Goal: Task Accomplishment & Management: Complete application form

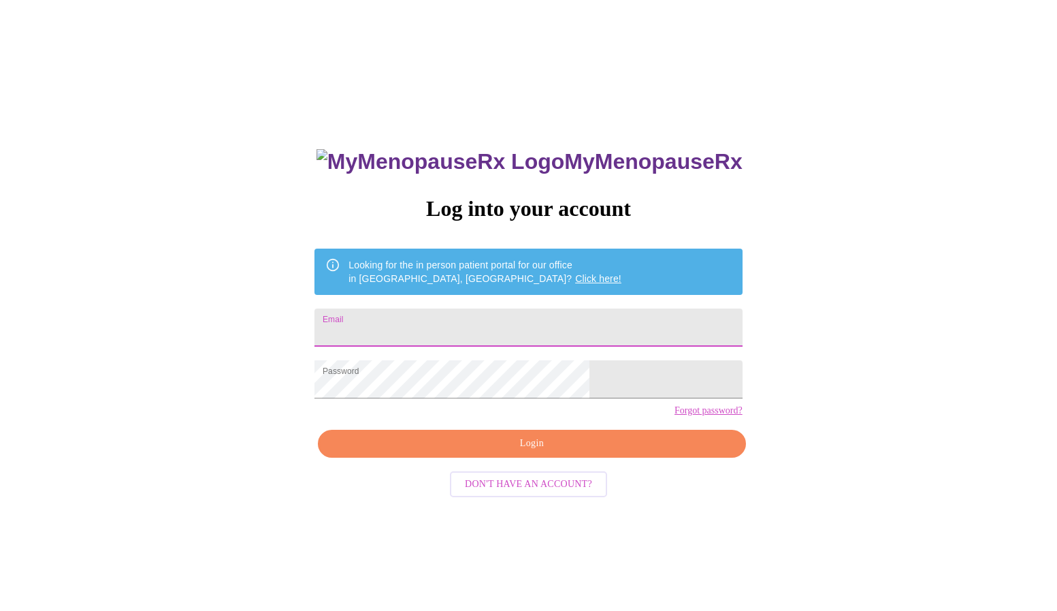
click at [561, 331] on input "Email" at bounding box center [527, 327] width 427 height 38
type input "[EMAIL_ADDRESS][DOMAIN_NAME]"
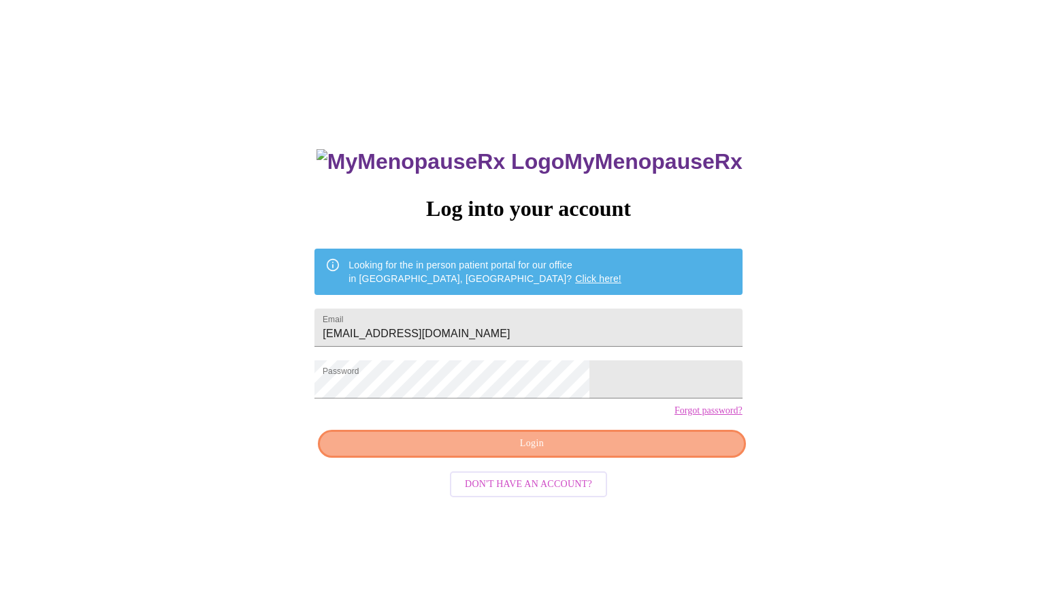
click at [626, 452] on span "Login" at bounding box center [531, 443] width 396 height 17
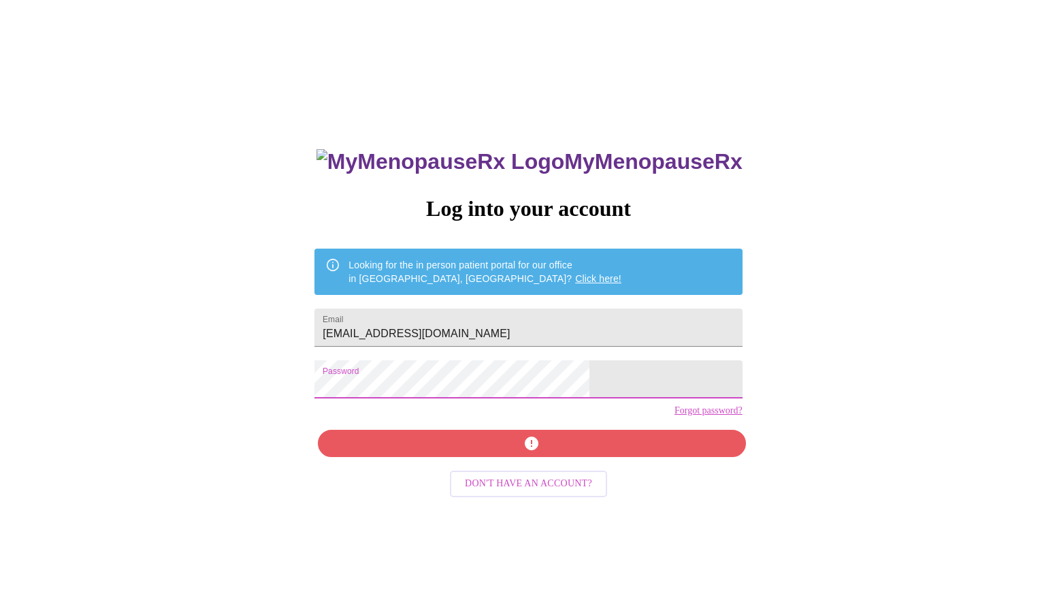
click at [360, 383] on div "MyMenopauseRx Log into your account Looking for the in person patient portal fo…" at bounding box center [528, 371] width 1046 height 732
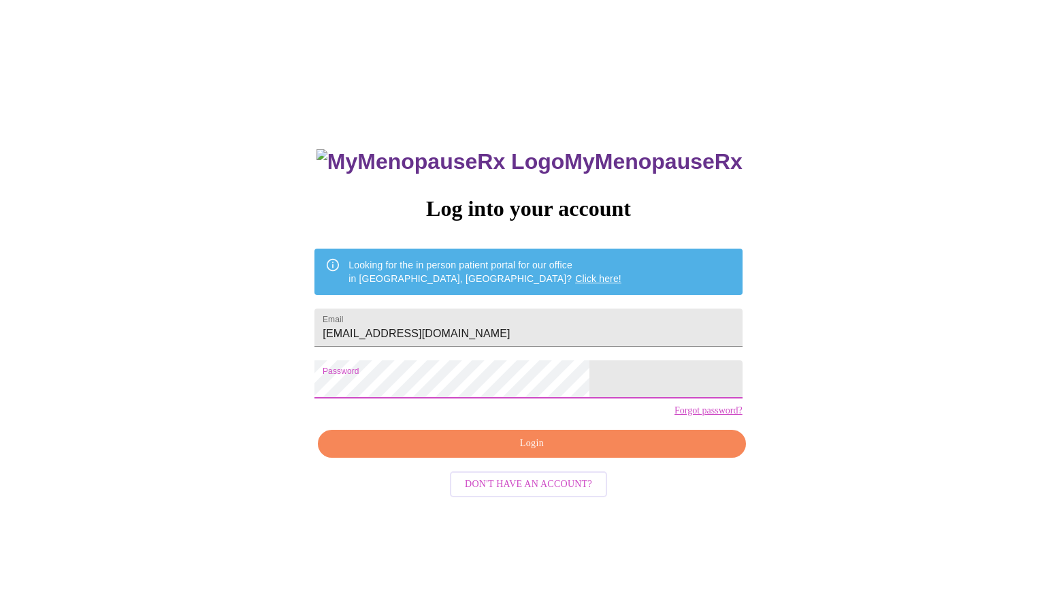
click at [638, 452] on span "Login" at bounding box center [531, 443] width 396 height 17
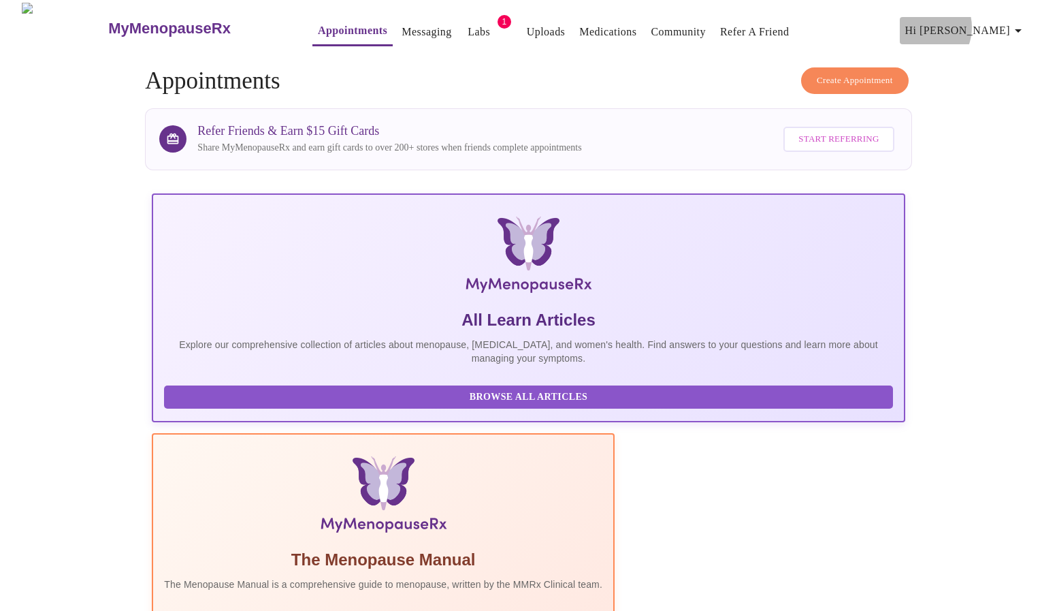
scroll to position [9, 0]
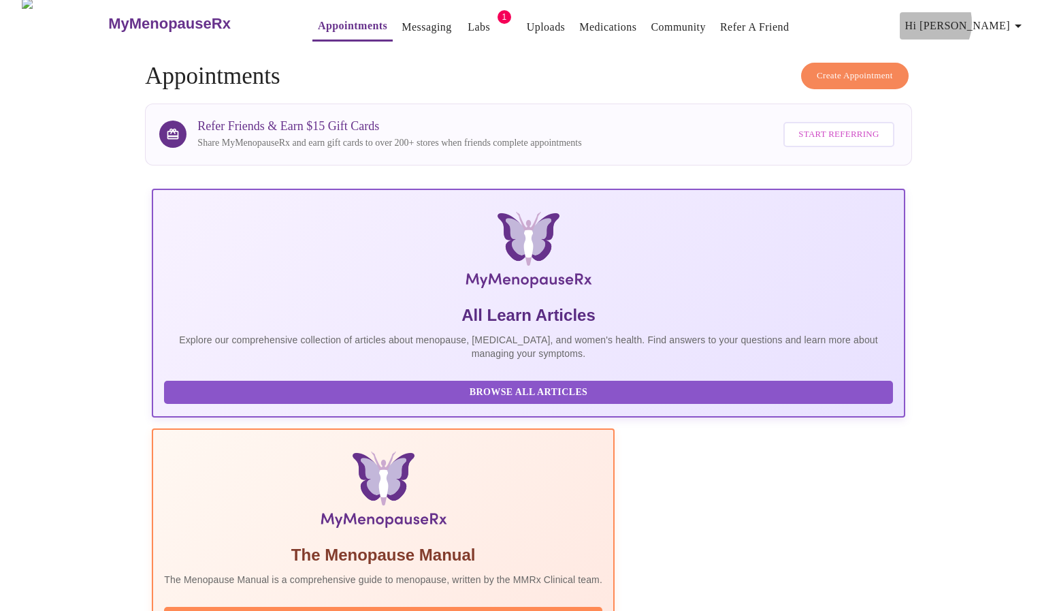
click at [988, 20] on span "Hi [PERSON_NAME]" at bounding box center [965, 25] width 121 height 19
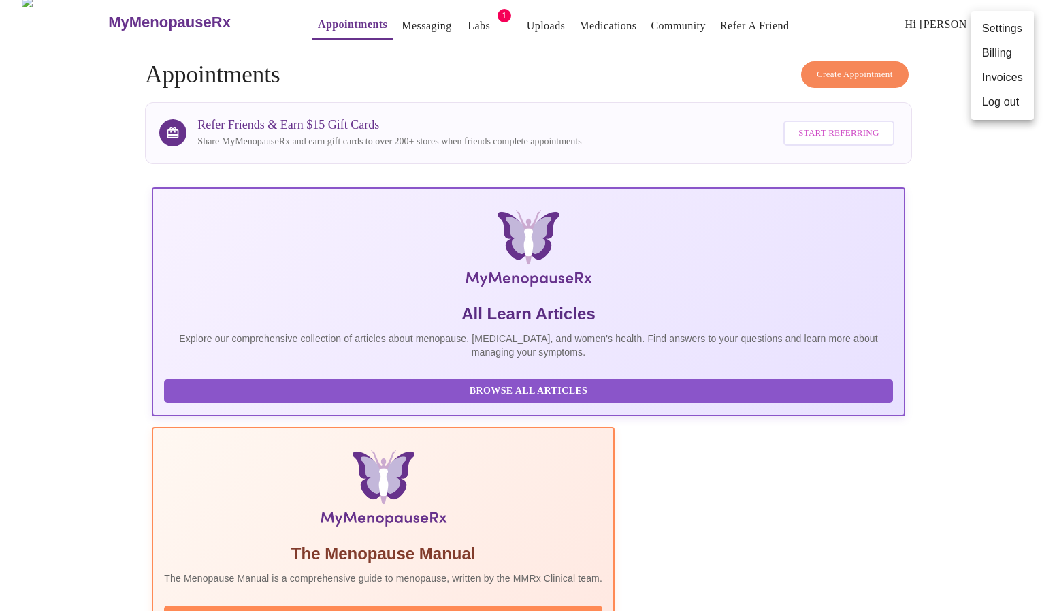
click at [462, 18] on div at bounding box center [528, 305] width 1057 height 611
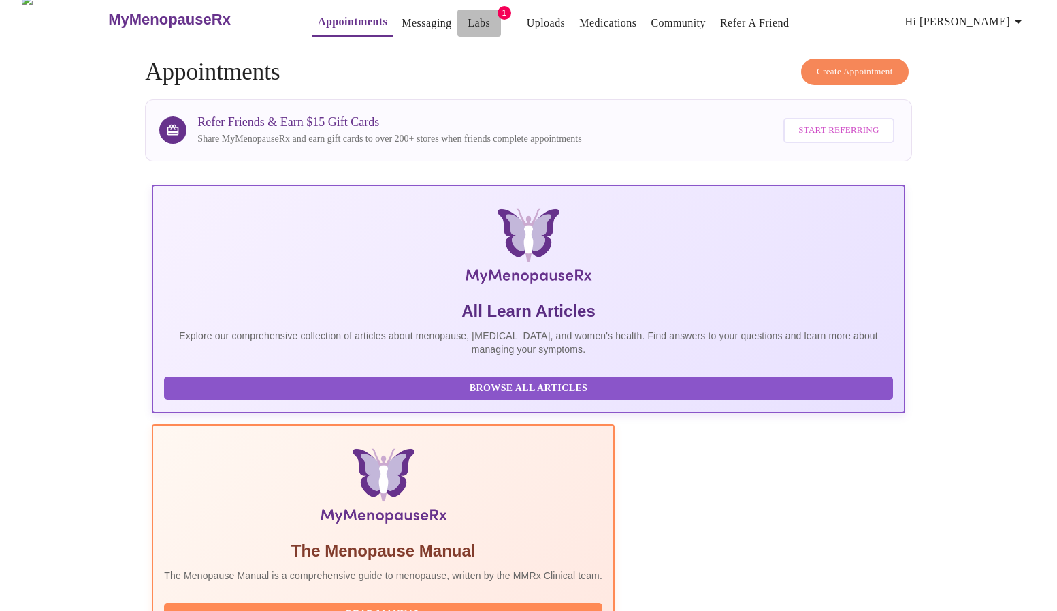
click at [468, 19] on link "Labs" at bounding box center [479, 23] width 22 height 19
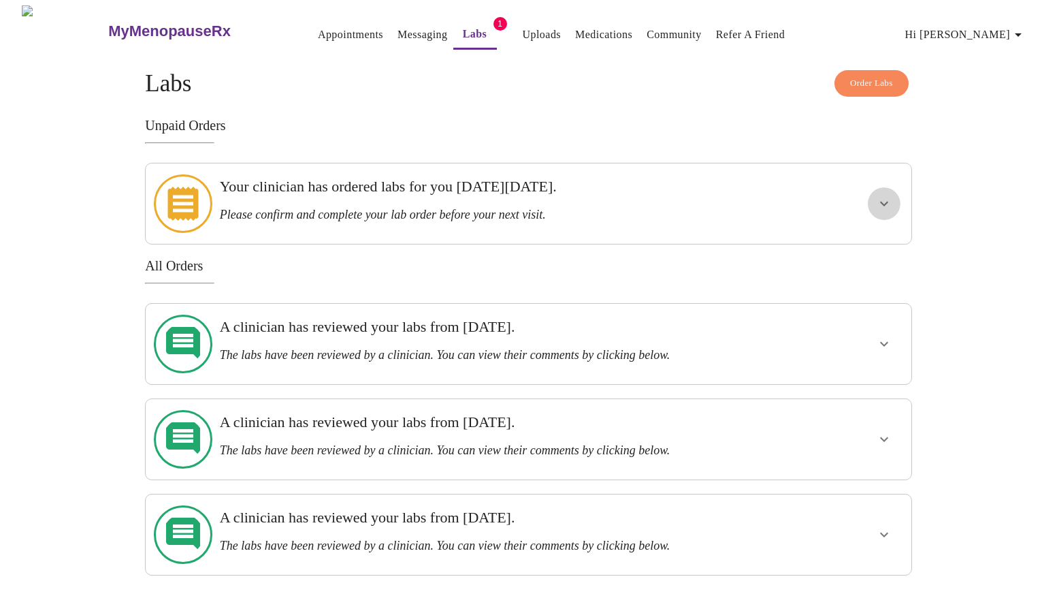
click at [880, 196] on icon "show more" at bounding box center [884, 203] width 16 height 16
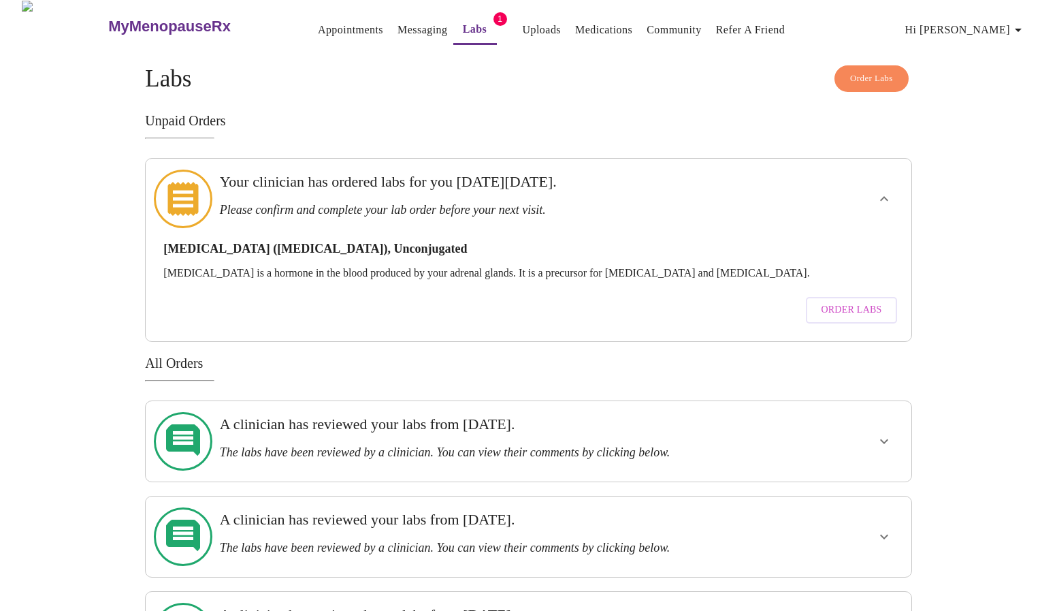
scroll to position [5, 0]
click at [397, 24] on link "Messaging" at bounding box center [422, 29] width 50 height 19
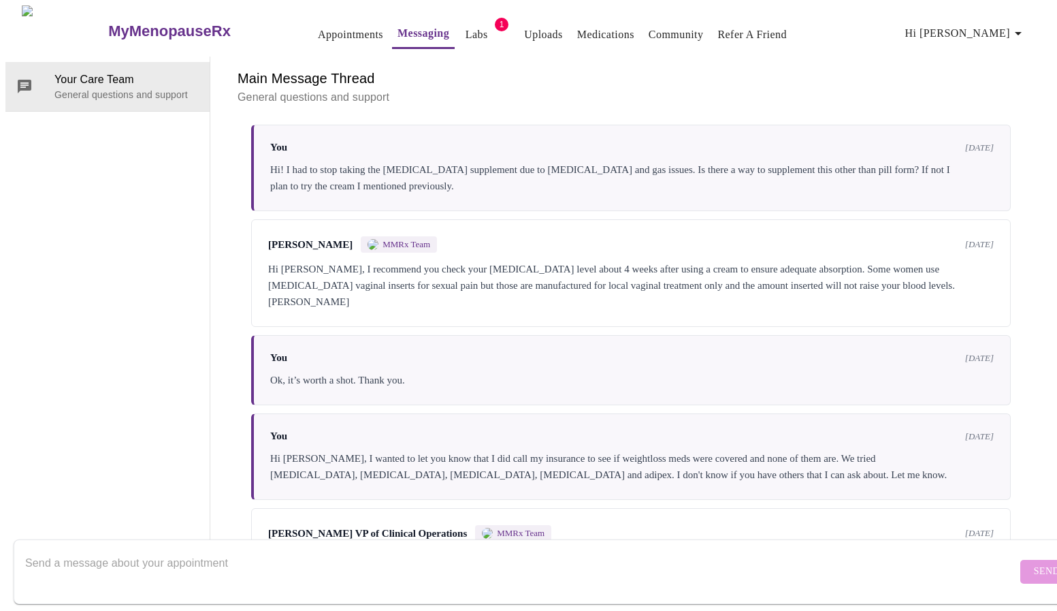
scroll to position [2325, 0]
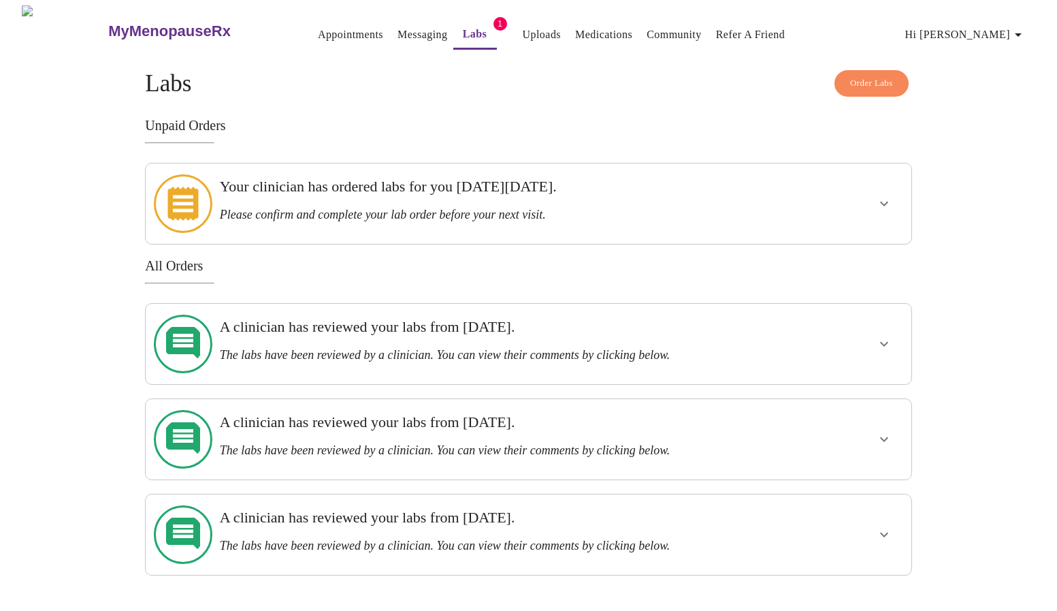
click at [339, 25] on link "Appointments" at bounding box center [350, 34] width 65 height 19
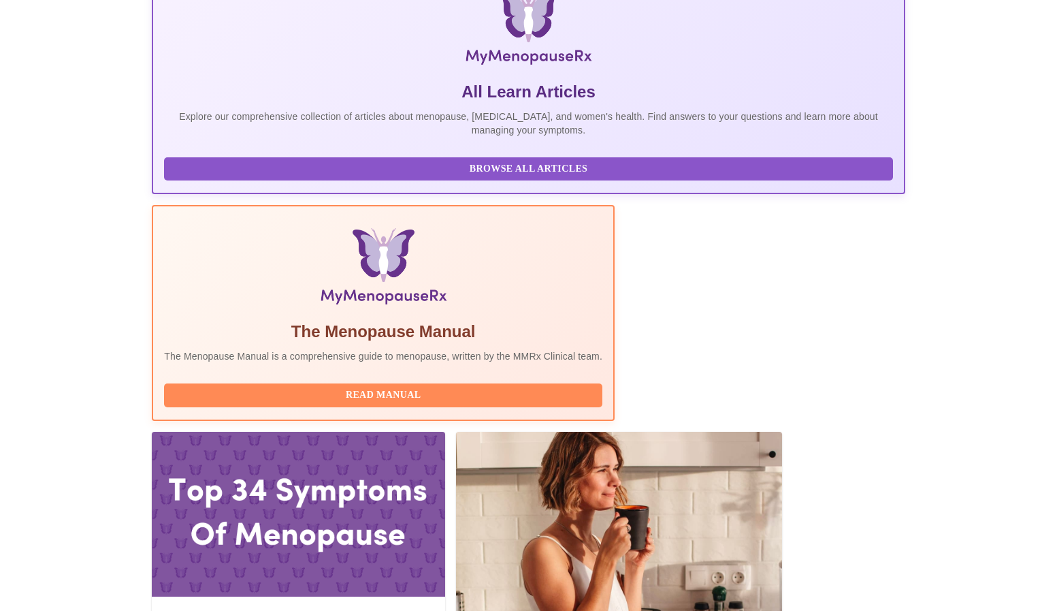
scroll to position [247, 0]
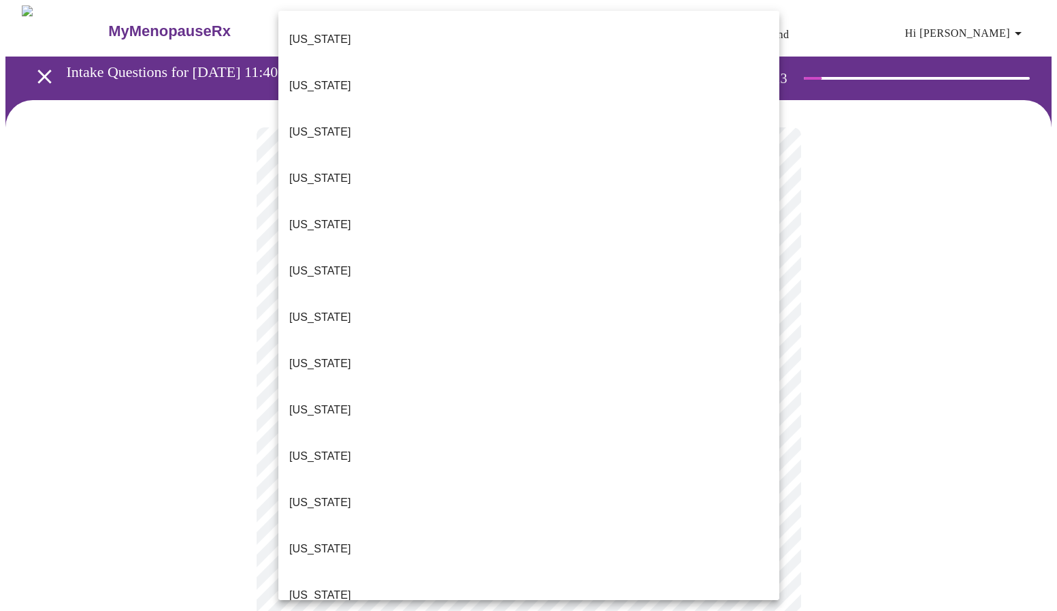
click at [306, 587] on p "[US_STATE]" at bounding box center [320, 595] width 62 height 16
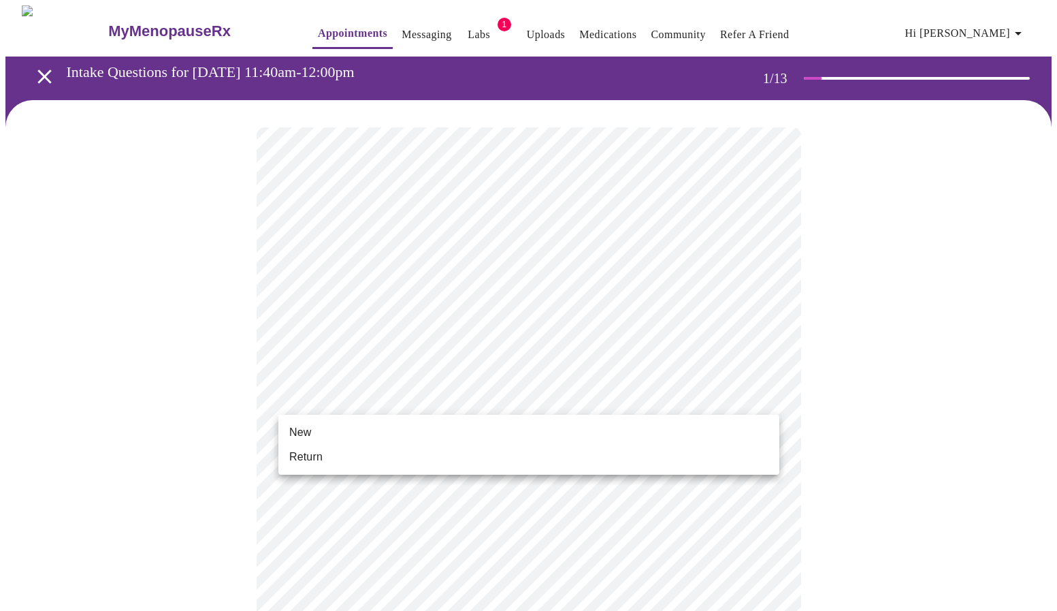
click at [372, 457] on li "Return" at bounding box center [528, 456] width 501 height 25
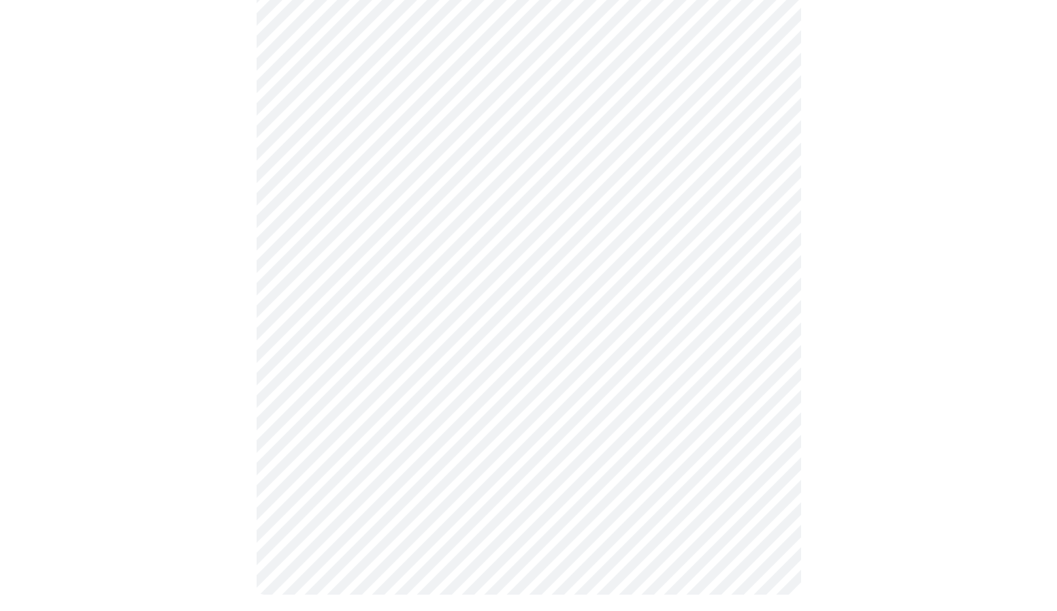
scroll to position [614, 0]
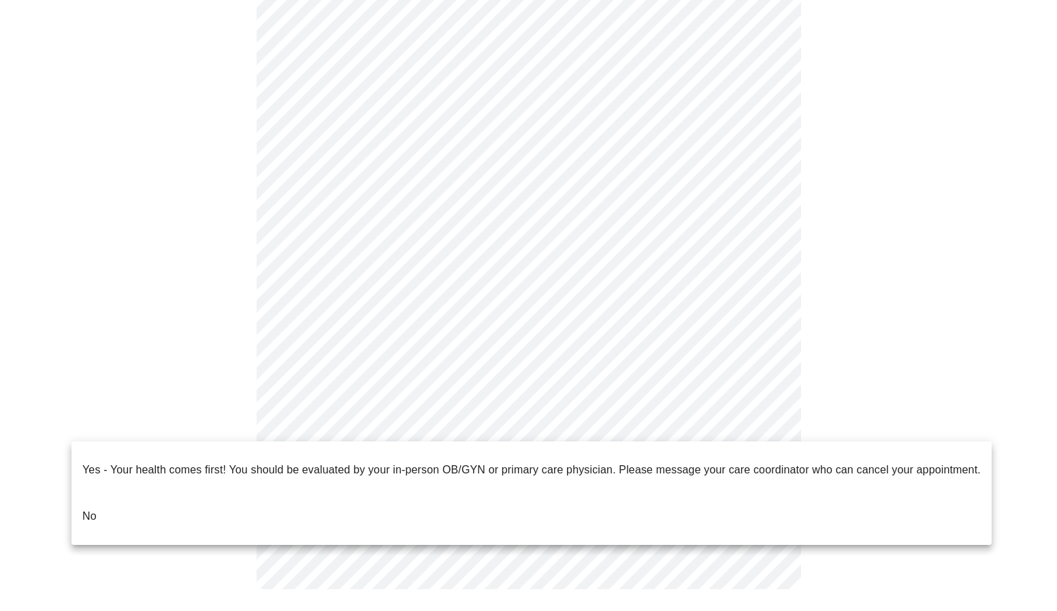
click at [690, 431] on body "MyMenopauseRx Appointments Messaging Labs 1 Uploads Medications Community Refer…" at bounding box center [528, 4] width 1046 height 1224
click at [86, 508] on p "No" at bounding box center [89, 516] width 14 height 16
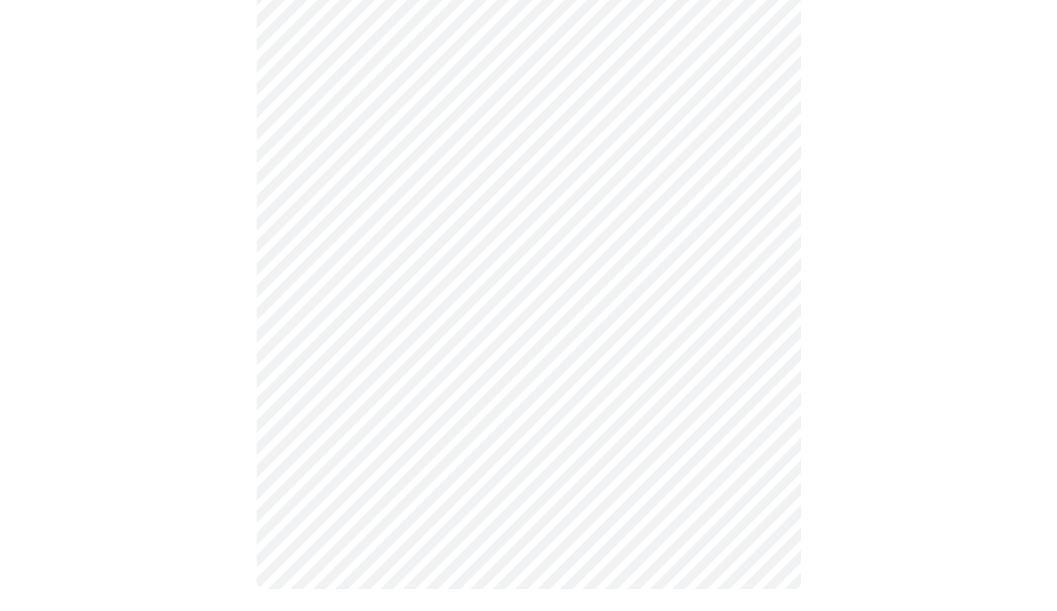
scroll to position [0, 0]
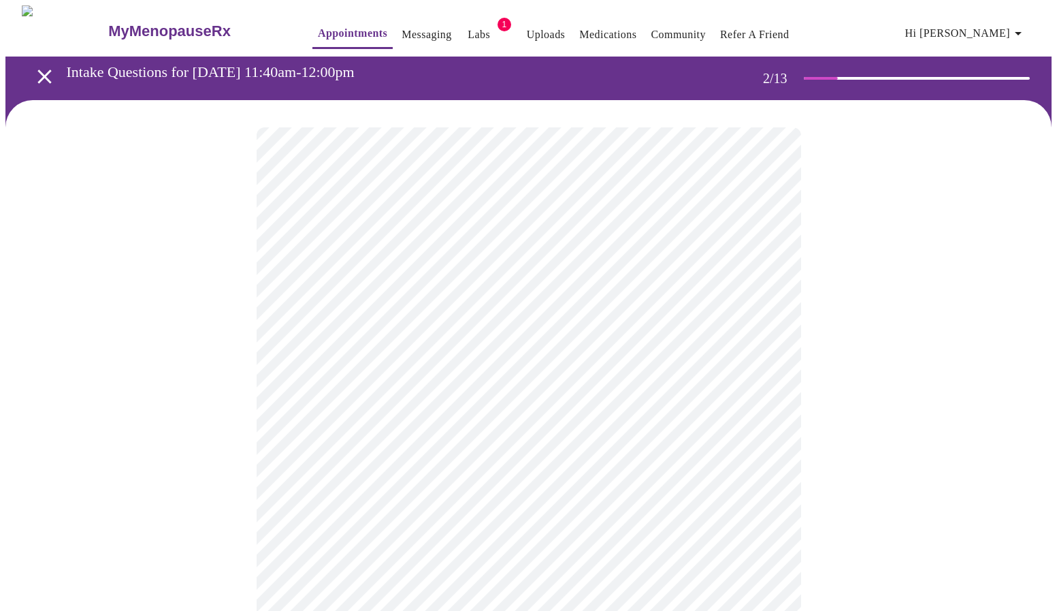
click at [430, 267] on body "MyMenopauseRx Appointments Messaging Labs 1 Uploads Medications Community Refer…" at bounding box center [528, 414] width 1046 height 818
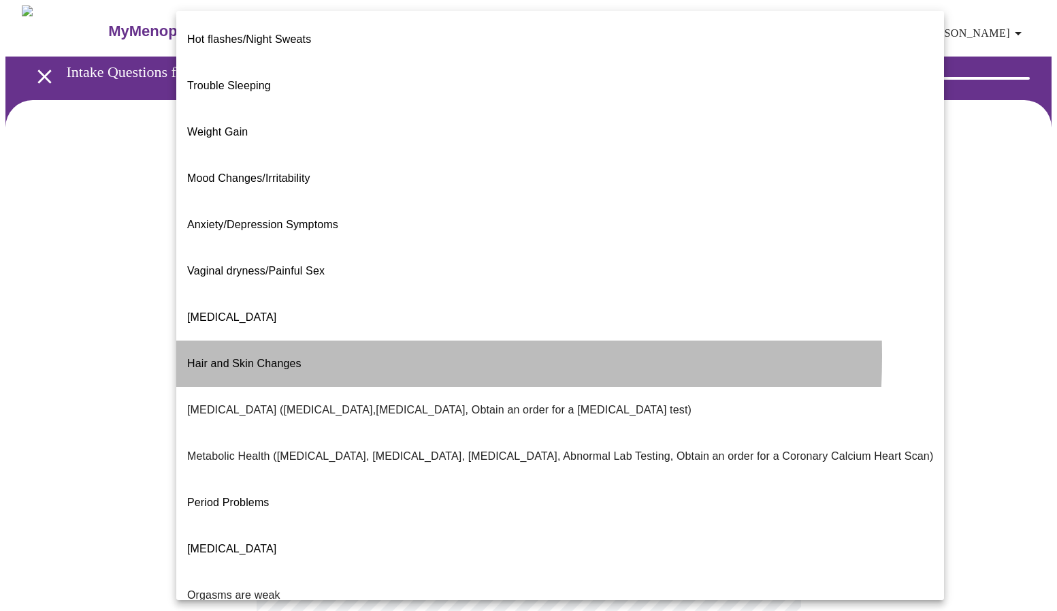
click at [238, 357] on span "Hair and Skin Changes" at bounding box center [244, 363] width 114 height 12
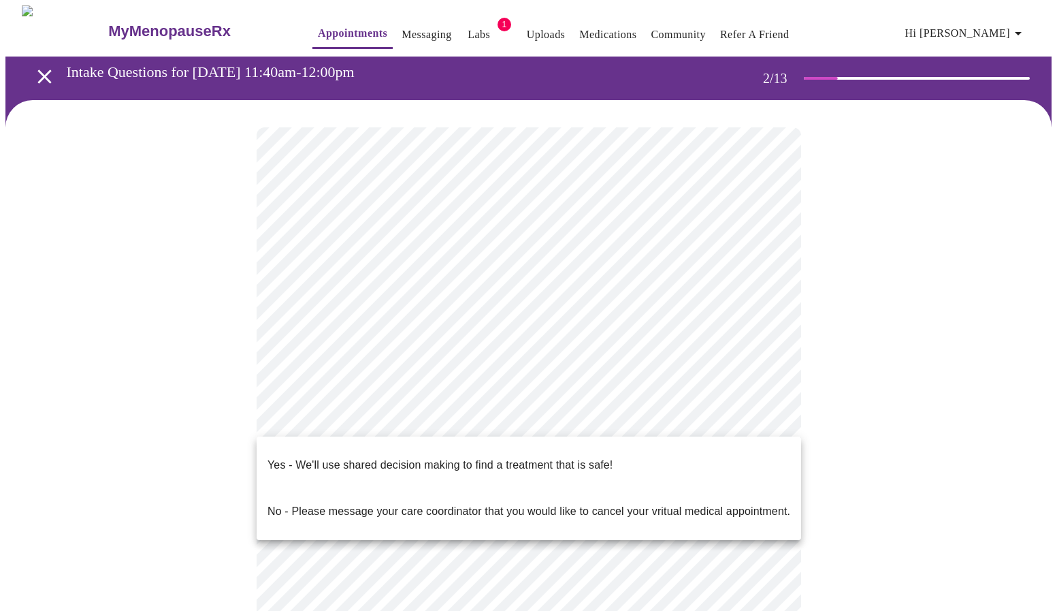
click at [576, 417] on body "MyMenopauseRx Appointments Messaging Labs 1 Uploads Medications Community Refer…" at bounding box center [528, 410] width 1046 height 810
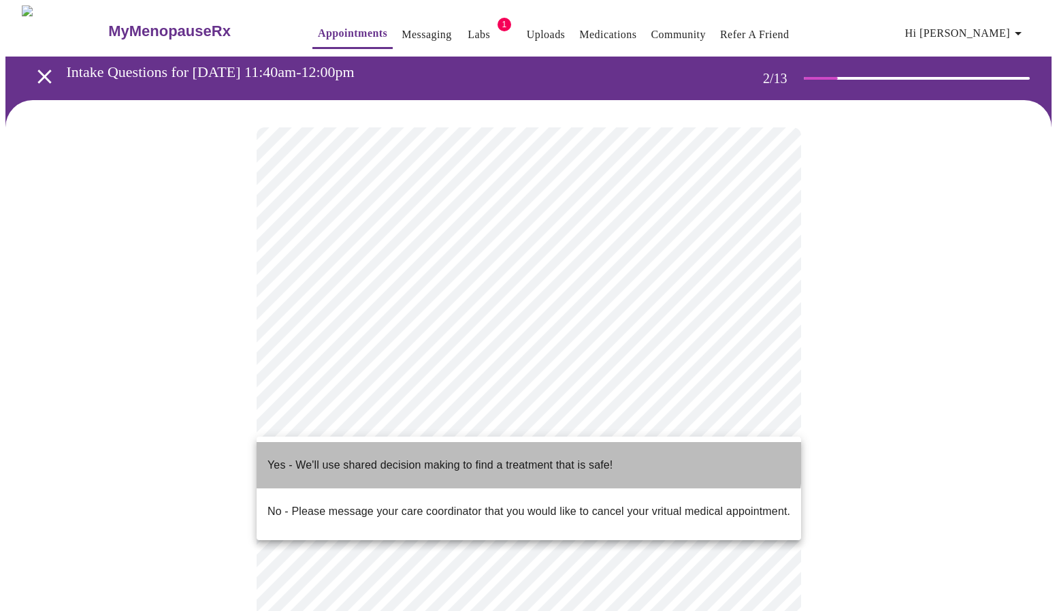
click at [460, 457] on p "Yes - We'll use shared decision making to find a treatment that is safe!" at bounding box center [439, 465] width 345 height 16
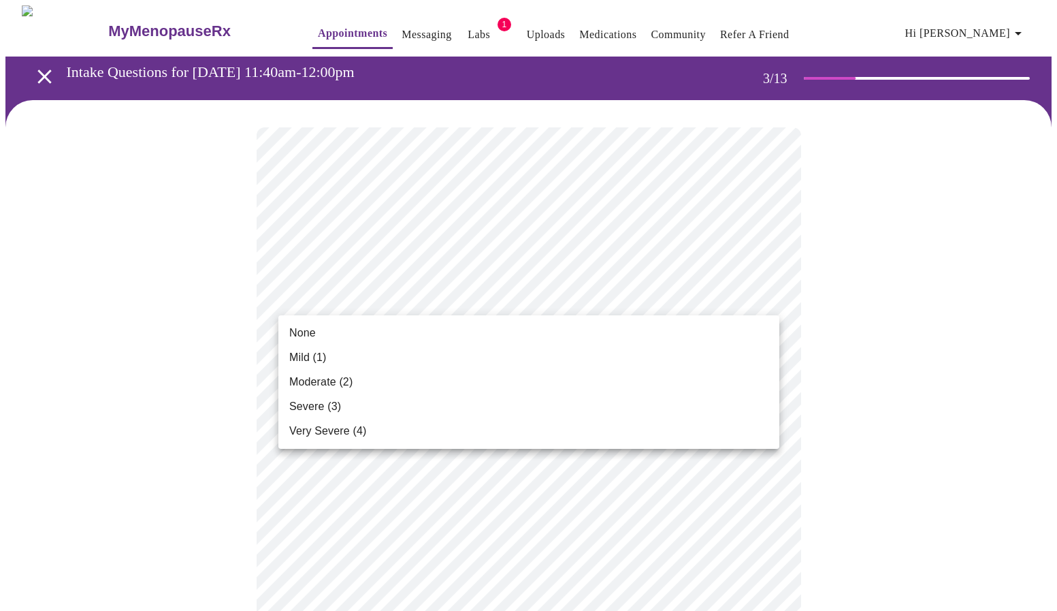
click at [303, 353] on span "Mild (1)" at bounding box center [307, 357] width 37 height 16
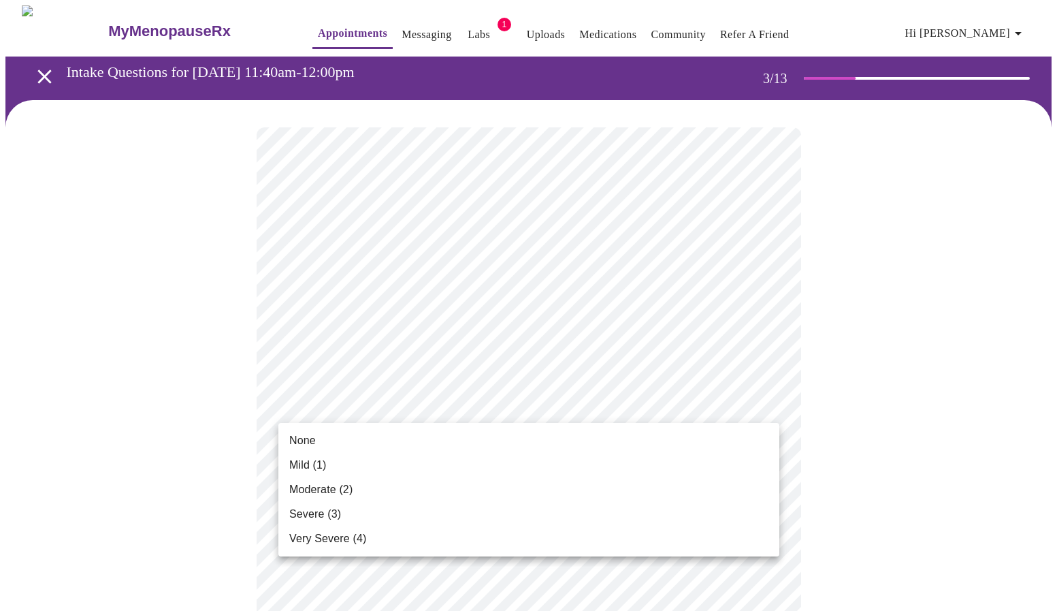
click at [311, 466] on span "Mild (1)" at bounding box center [307, 465] width 37 height 16
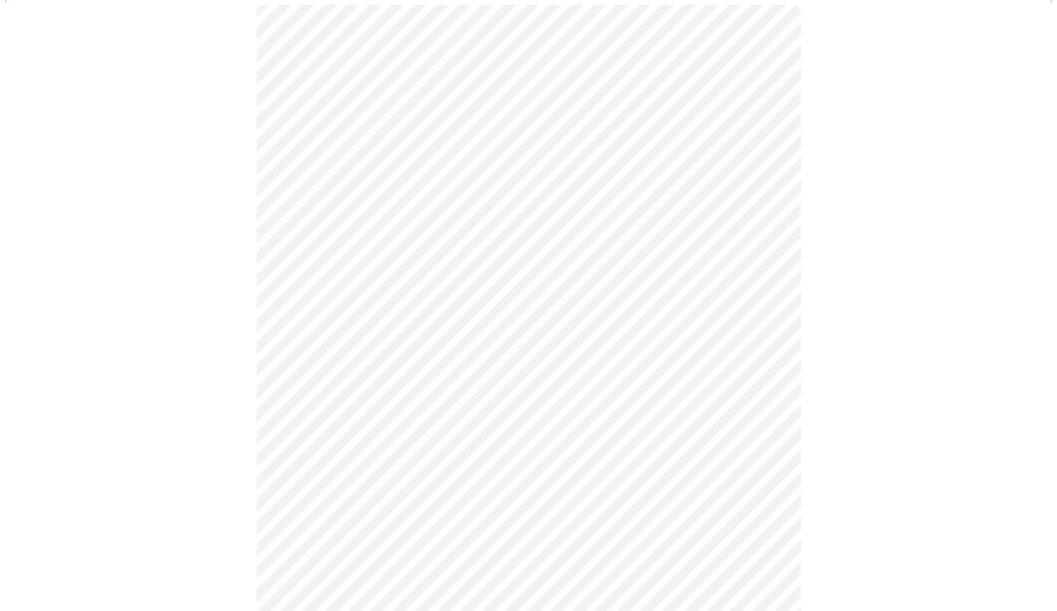
scroll to position [140, 0]
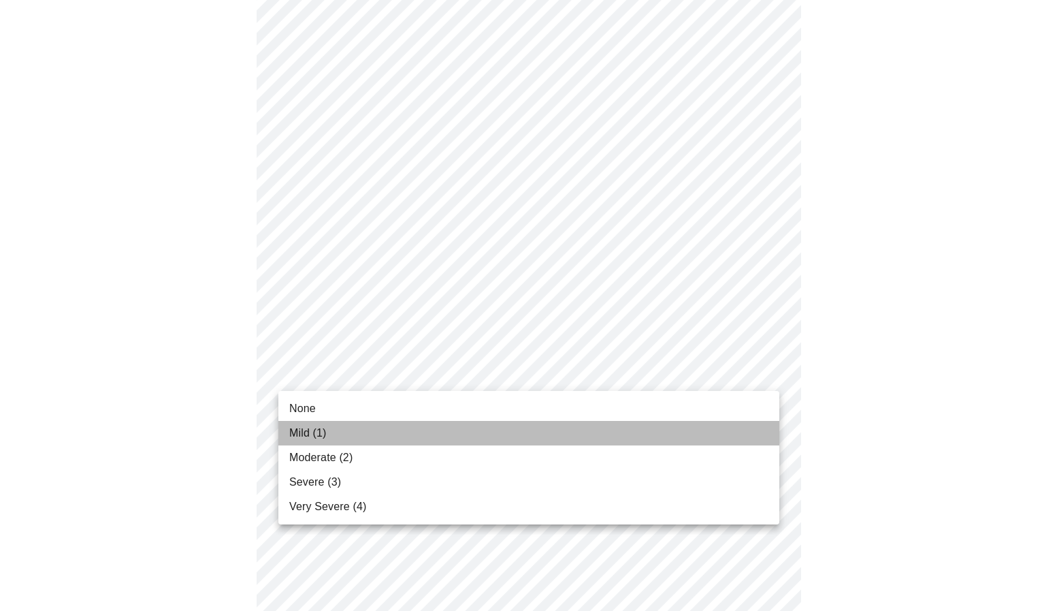
click at [313, 438] on span "Mild (1)" at bounding box center [307, 433] width 37 height 16
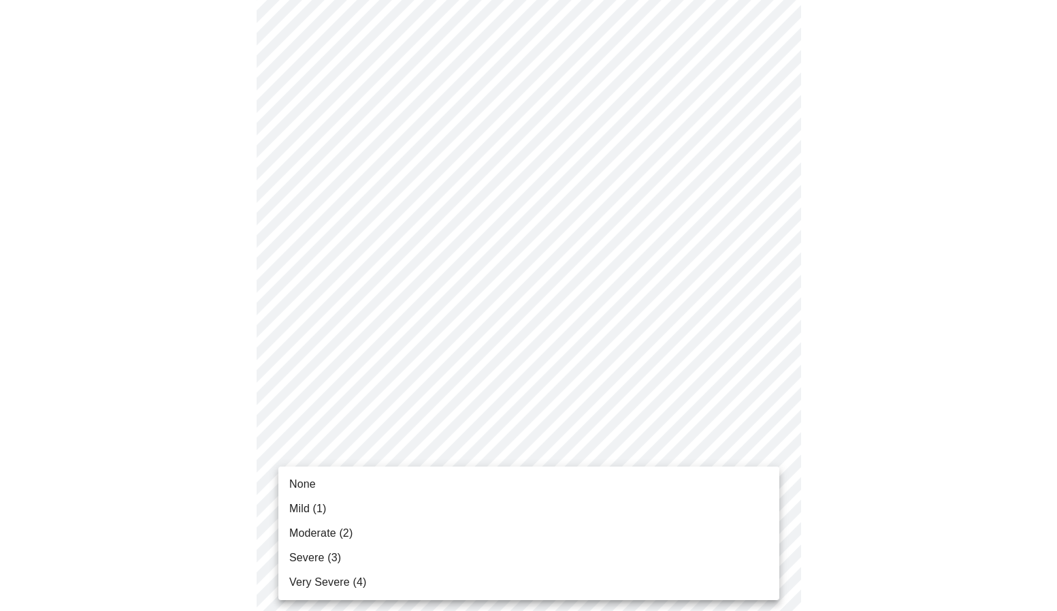
click at [314, 505] on span "Mild (1)" at bounding box center [307, 508] width 37 height 16
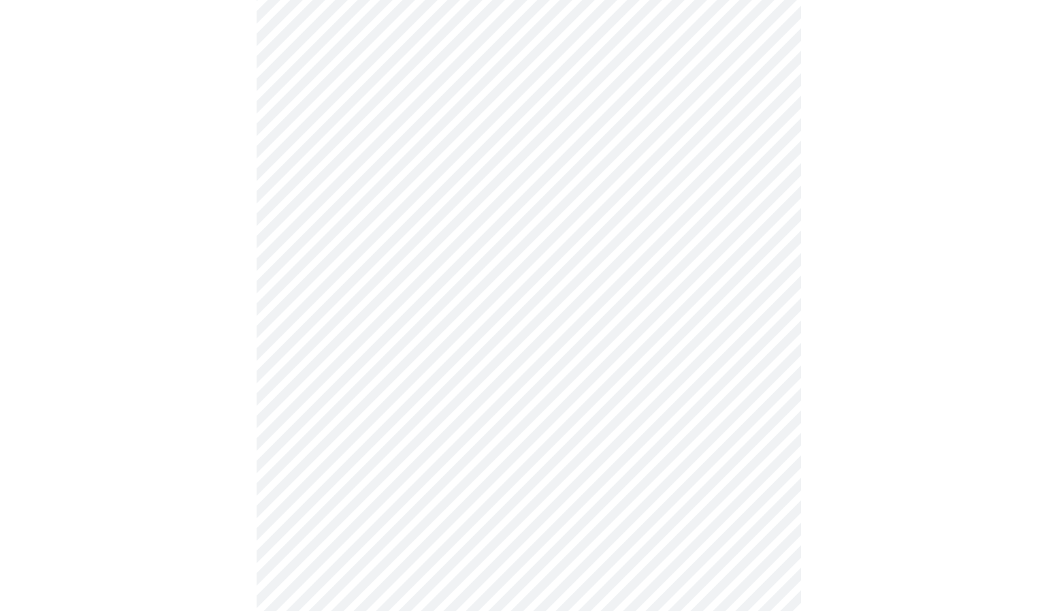
scroll to position [378, 0]
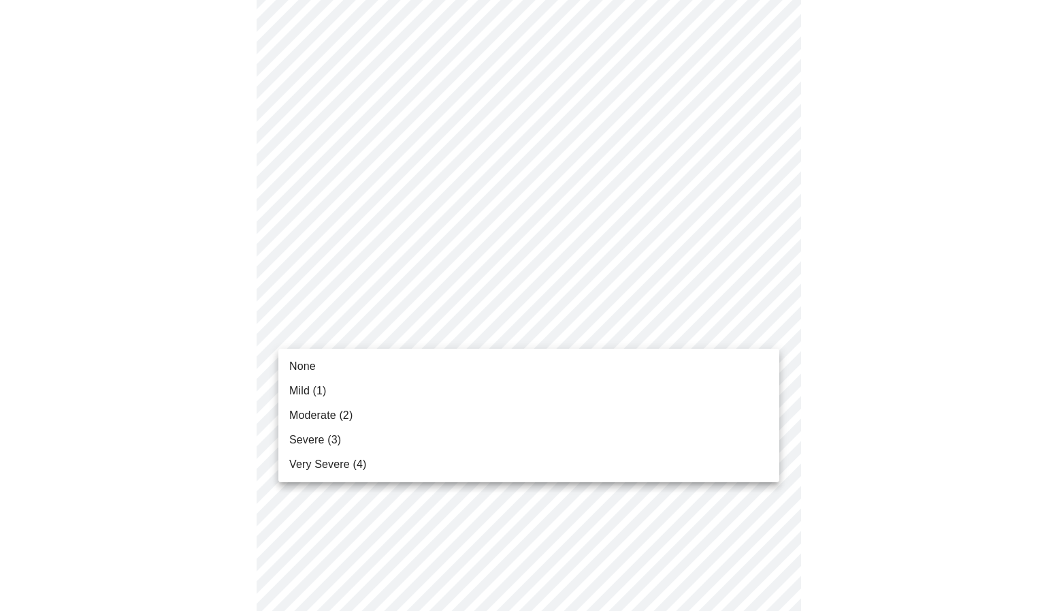
click at [400, 331] on body "MyMenopauseRx Appointments Messaging Labs 1 Uploads Medications Community Refer…" at bounding box center [528, 495] width 1046 height 1734
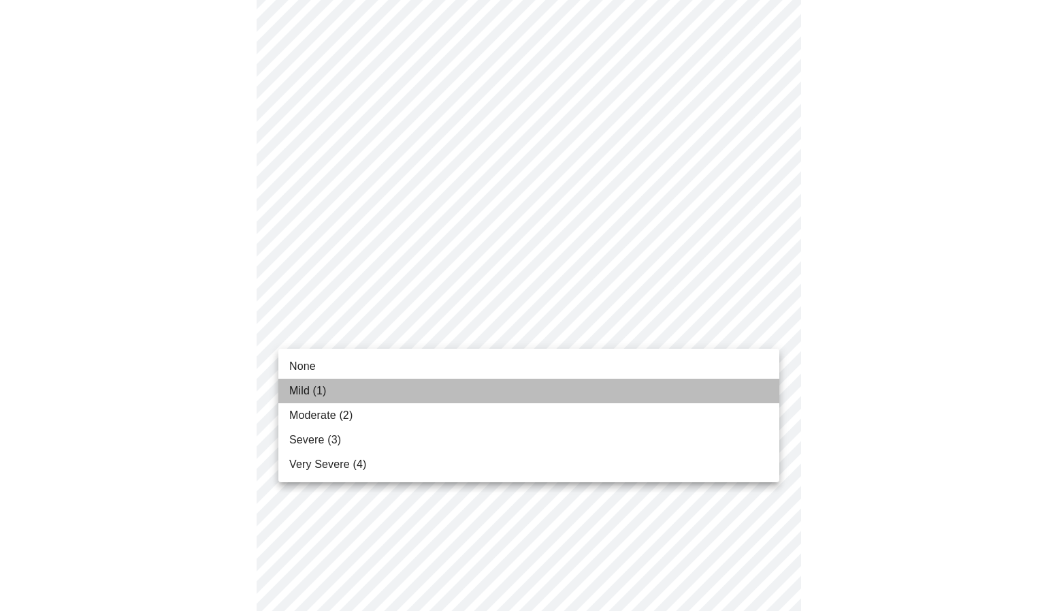
click at [307, 392] on span "Mild (1)" at bounding box center [307, 391] width 37 height 16
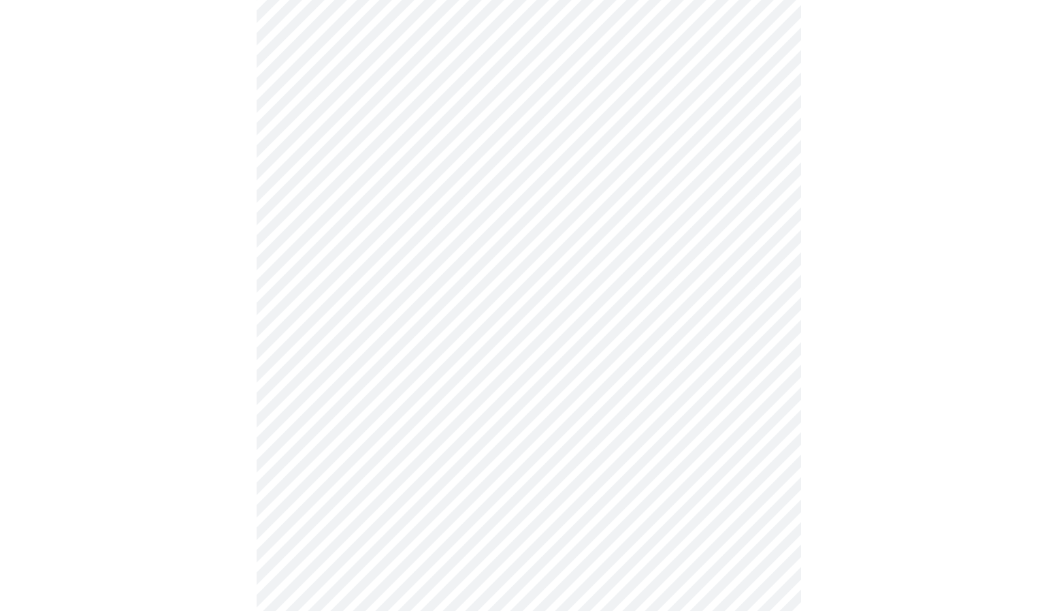
scroll to position [570, 0]
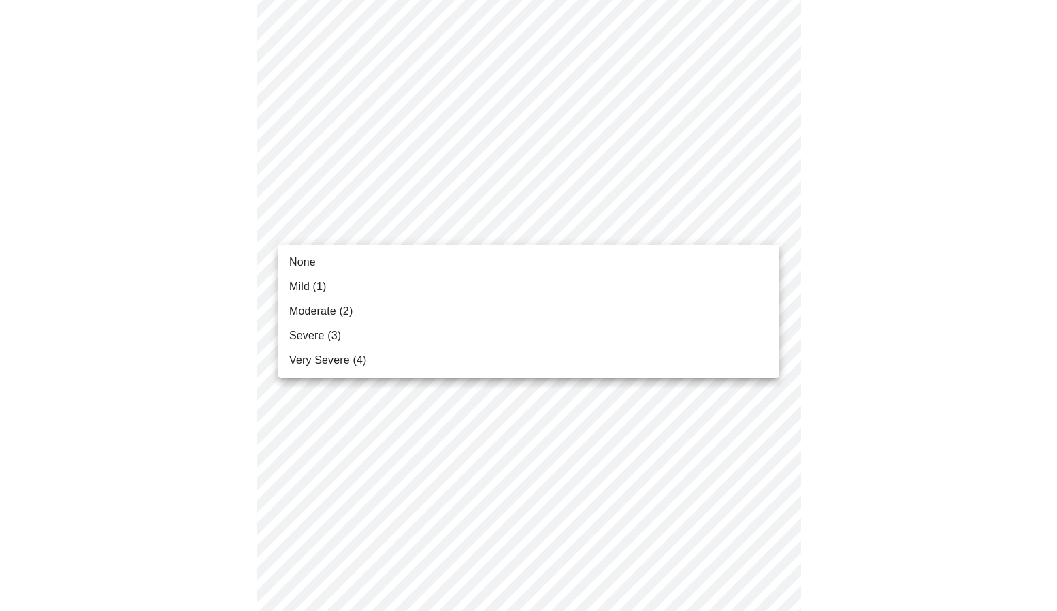
click at [481, 229] on body "MyMenopauseRx Appointments Messaging Labs 1 Uploads Medications Community Refer…" at bounding box center [528, 292] width 1046 height 1715
click at [331, 300] on li "Moderate (2)" at bounding box center [528, 311] width 501 height 25
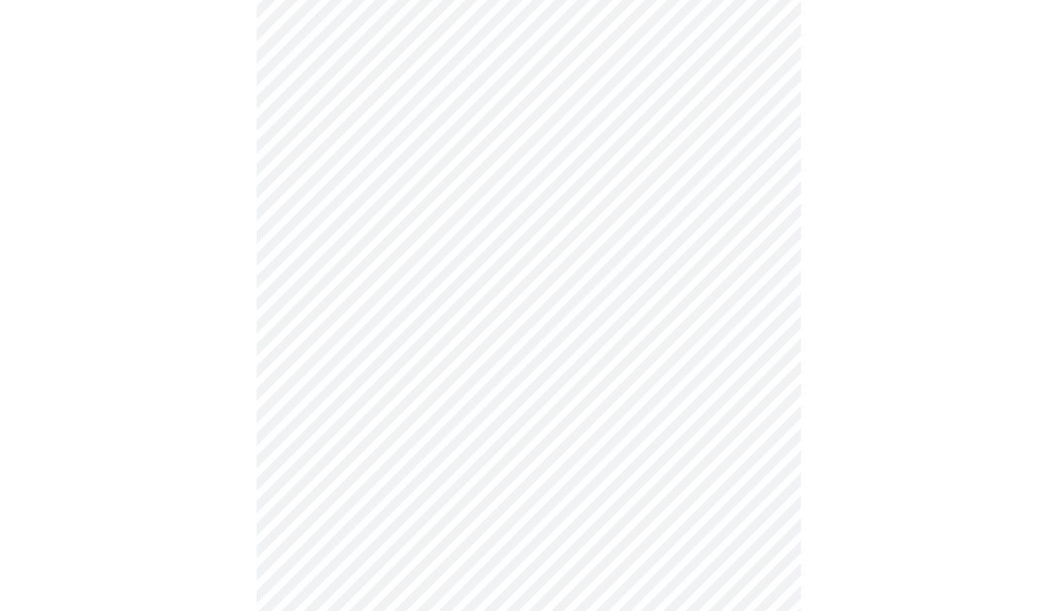
click at [207, 295] on div at bounding box center [528, 330] width 1046 height 1601
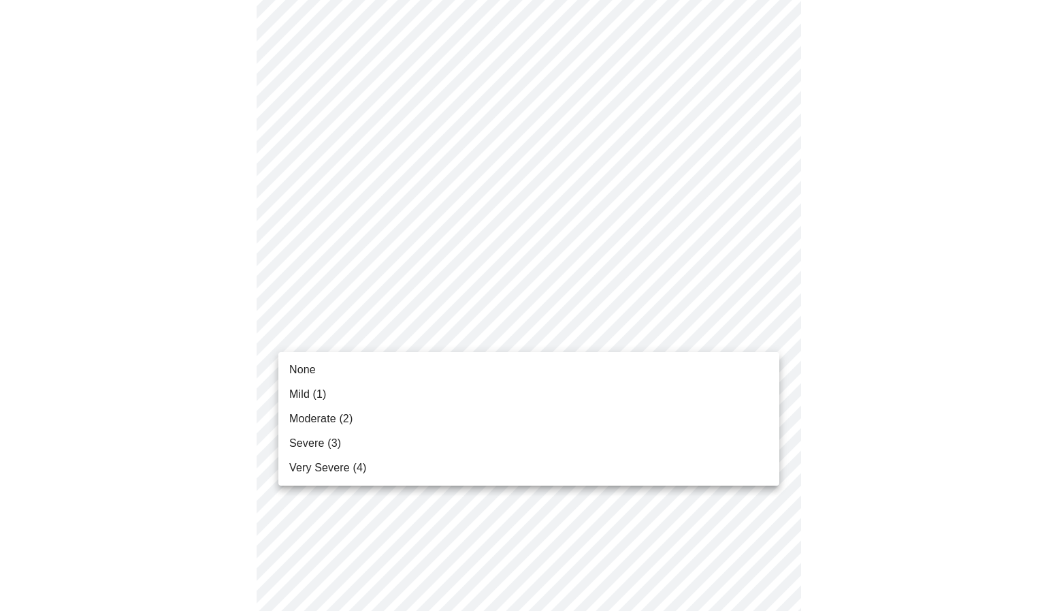
click at [432, 332] on body "MyMenopauseRx Appointments Messaging Labs 1 Uploads Medications Community Refer…" at bounding box center [528, 283] width 1046 height 1696
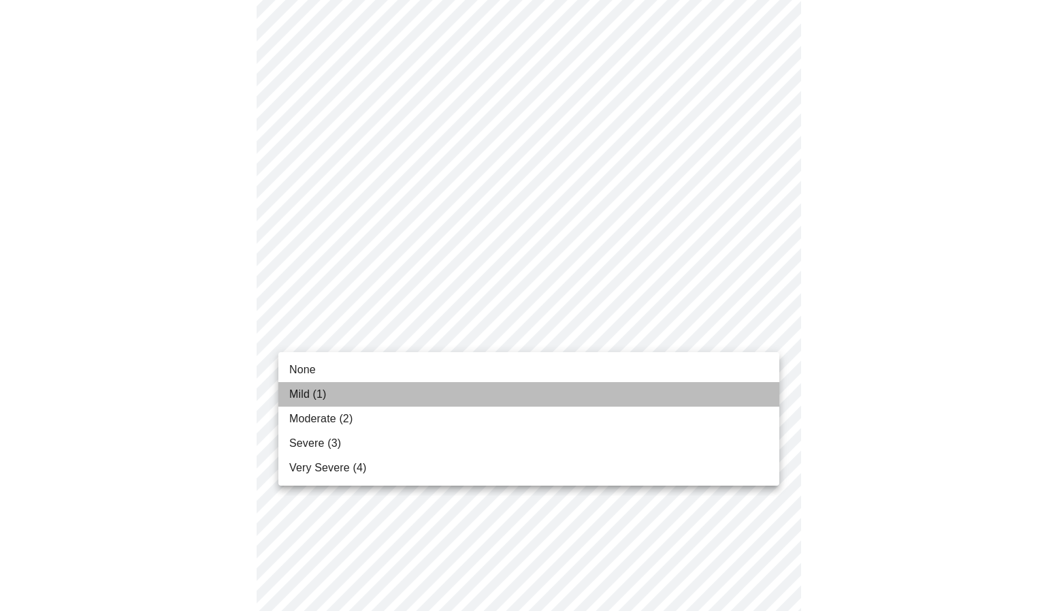
click at [328, 393] on li "Mild (1)" at bounding box center [528, 394] width 501 height 25
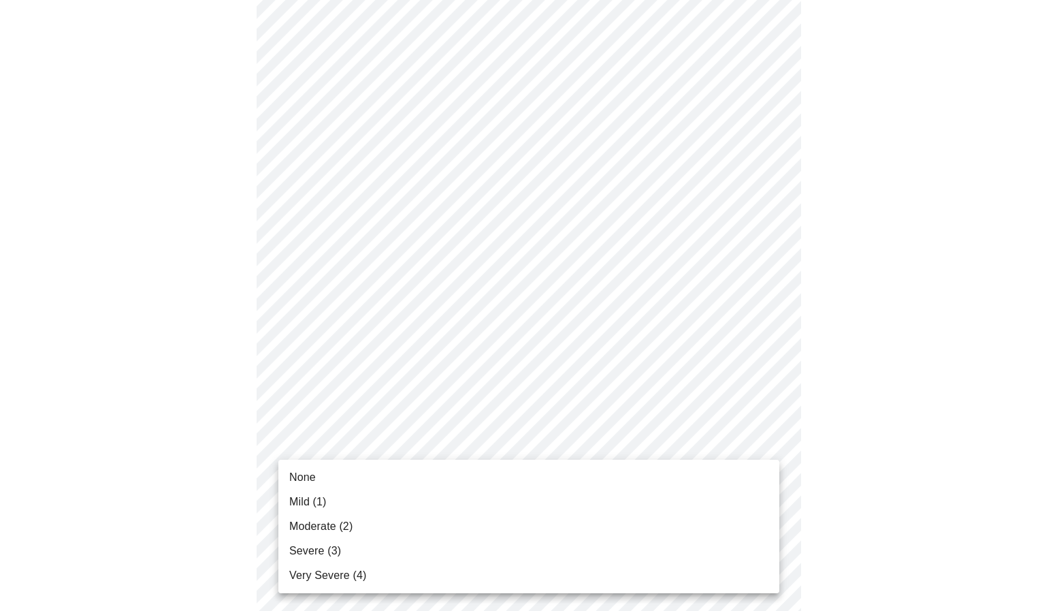
click at [444, 446] on body "MyMenopauseRx Appointments Messaging Labs 1 Uploads Medications Community Refer…" at bounding box center [528, 273] width 1046 height 1677
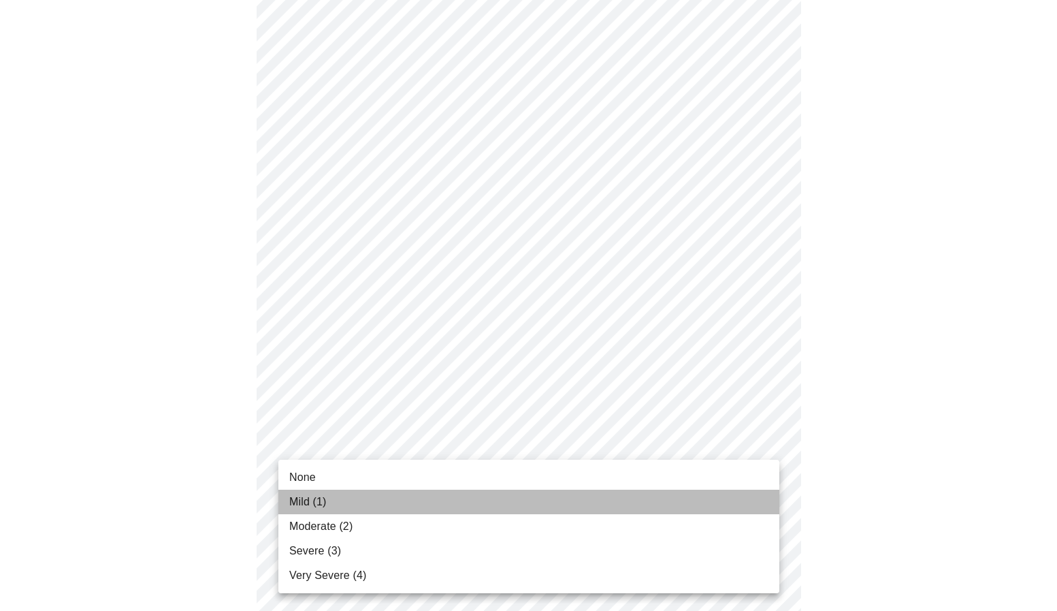
click at [344, 504] on li "Mild (1)" at bounding box center [528, 501] width 501 height 25
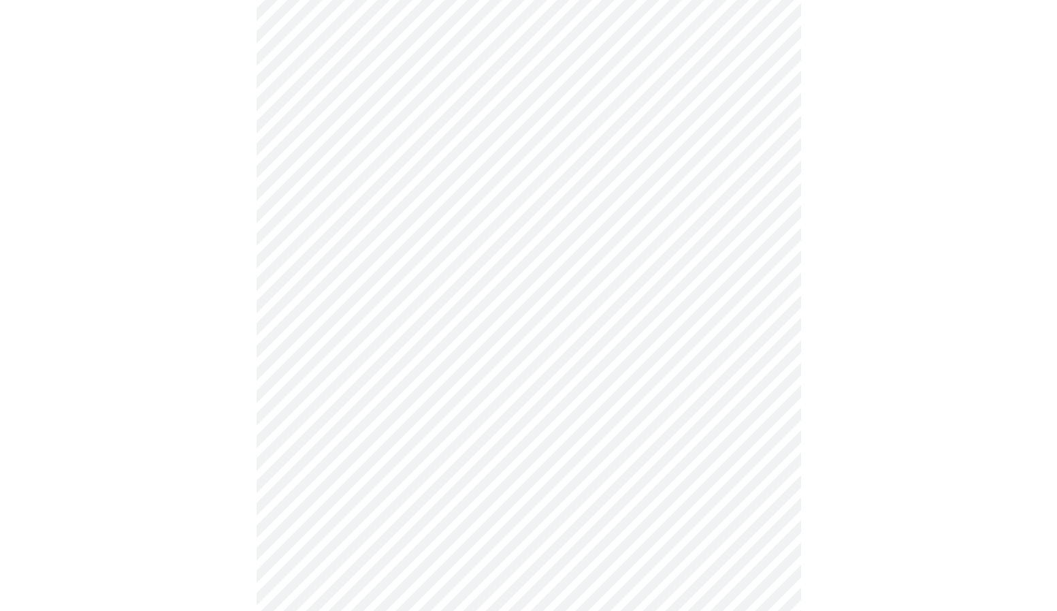
scroll to position [751, 0]
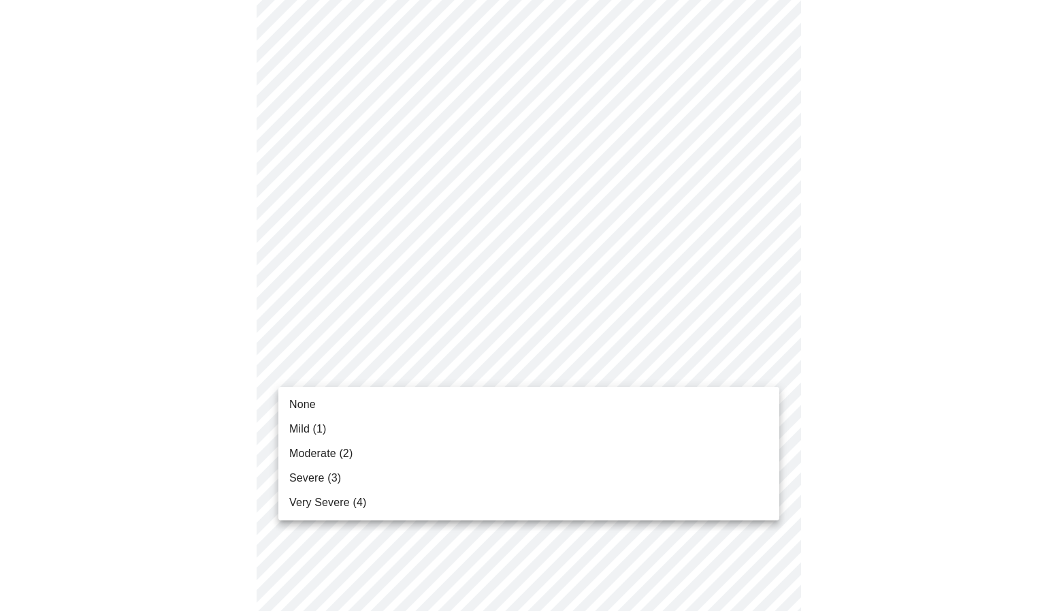
click at [418, 375] on body "MyMenopauseRx Appointments Messaging Labs 1 Uploads Medications Community Refer…" at bounding box center [528, 84] width 1046 height 1658
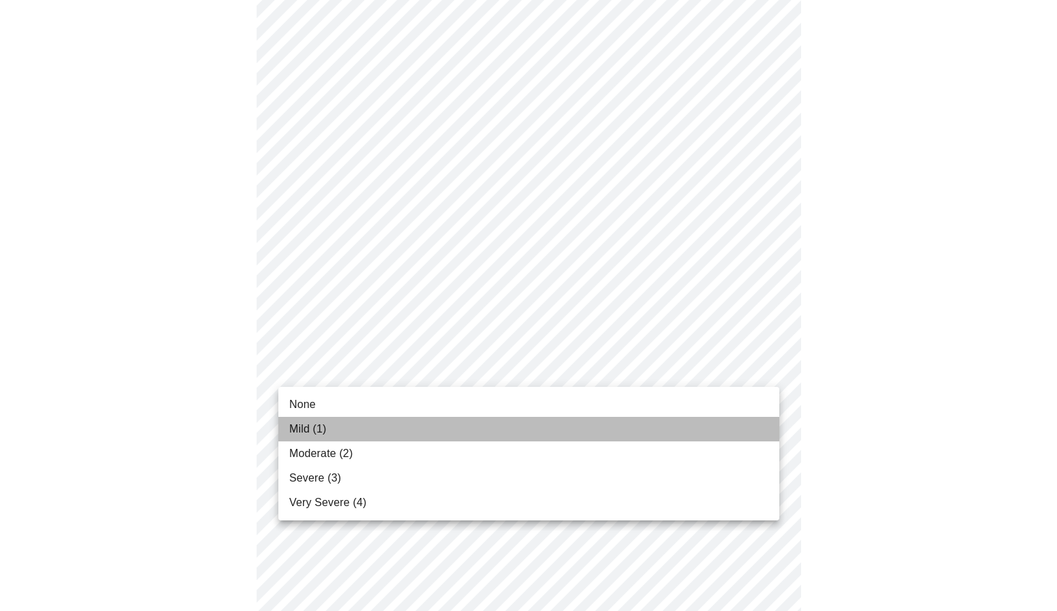
click at [315, 427] on span "Mild (1)" at bounding box center [307, 429] width 37 height 16
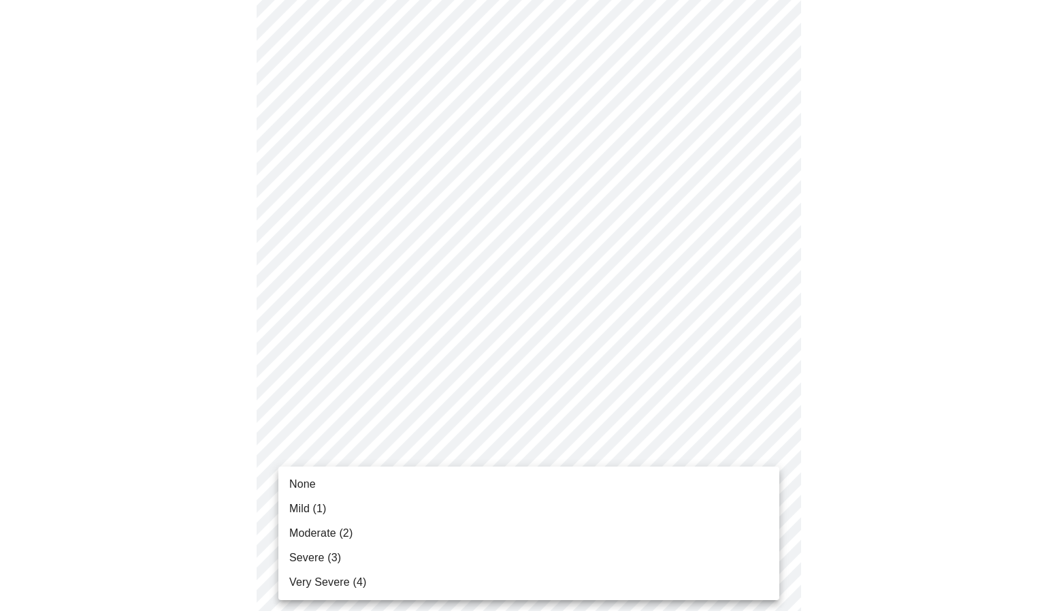
click at [424, 477] on body "MyMenopauseRx Appointments Messaging Labs 1 Uploads Medications Community Refer…" at bounding box center [528, 74] width 1046 height 1639
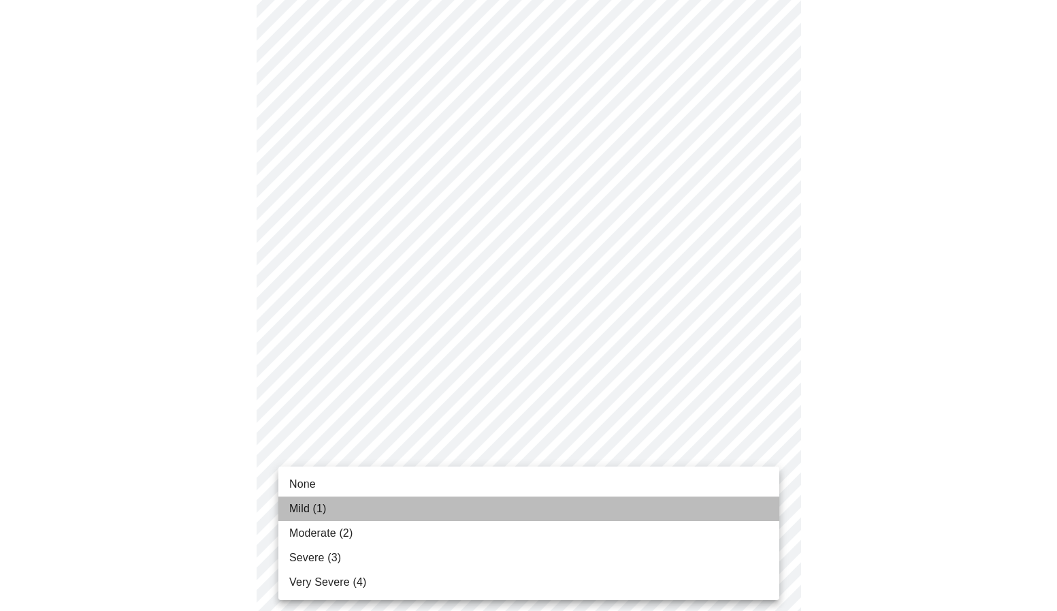
drag, startPoint x: 324, startPoint y: 509, endPoint x: 306, endPoint y: 488, distance: 27.5
click at [306, 488] on ul "None Mild (1) Moderate (2) Severe (3) Very Severe (4)" at bounding box center [528, 532] width 501 height 133
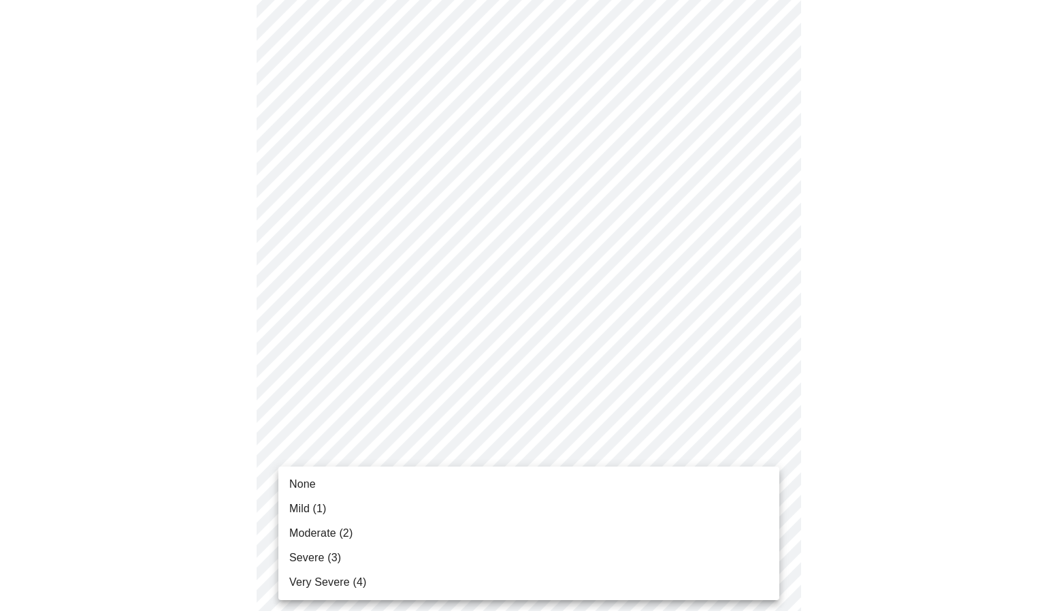
click at [313, 482] on span "None" at bounding box center [302, 484] width 27 height 16
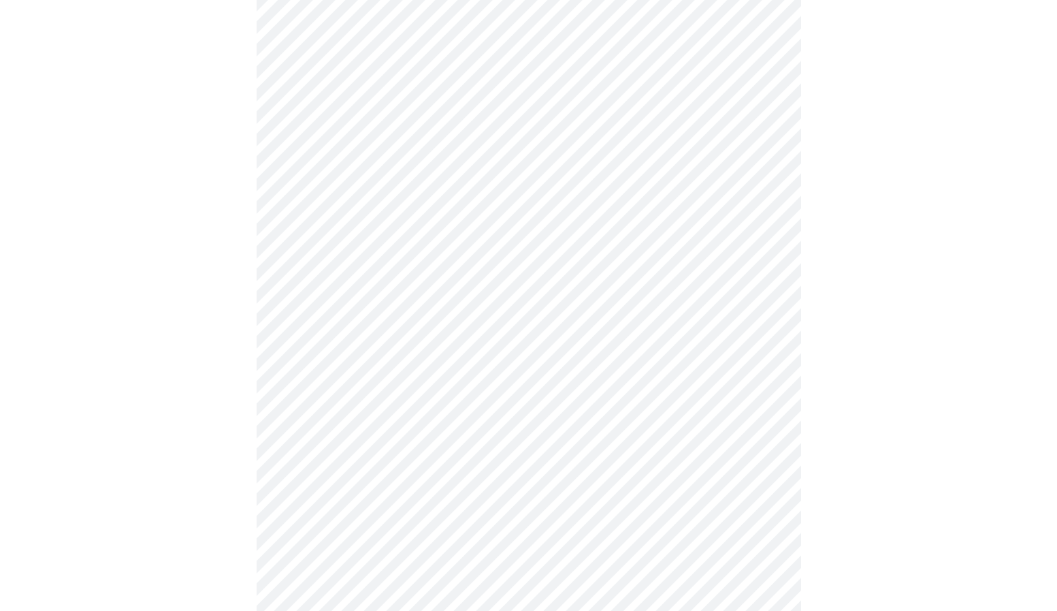
scroll to position [927, 0]
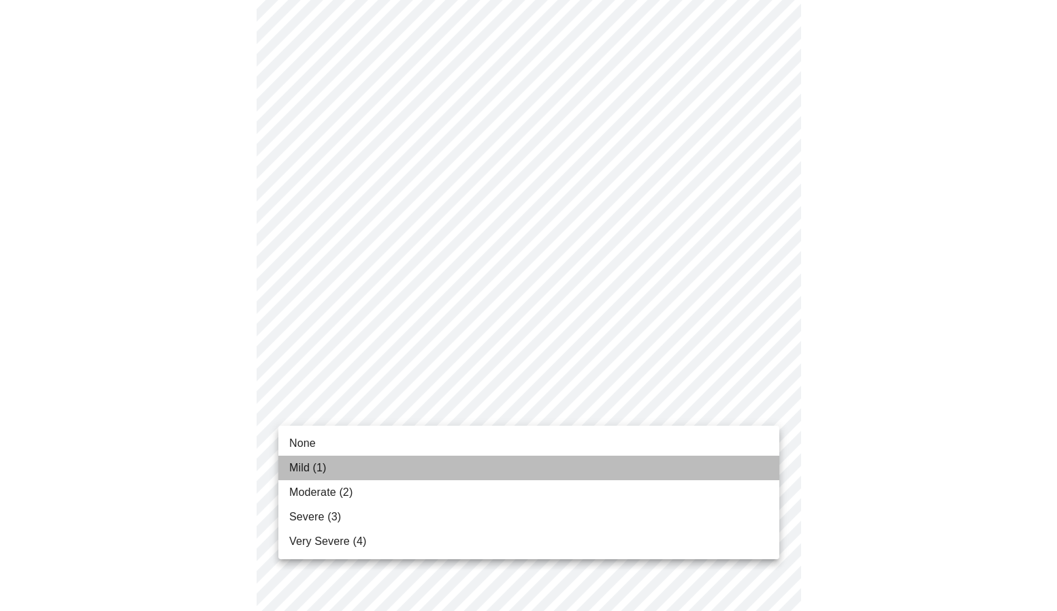
click at [338, 469] on li "Mild (1)" at bounding box center [528, 467] width 501 height 25
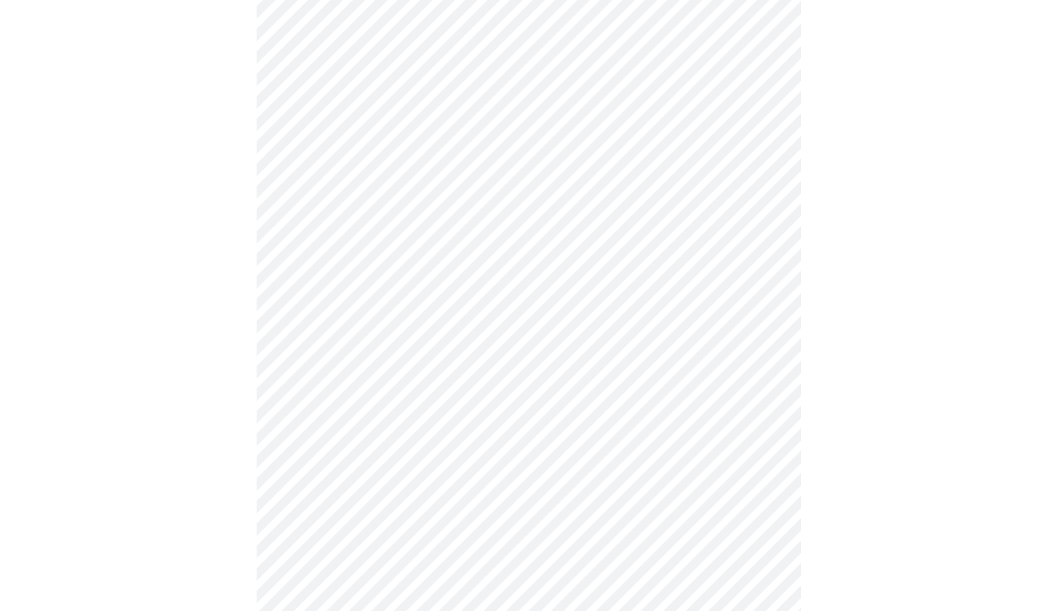
scroll to position [724, 0]
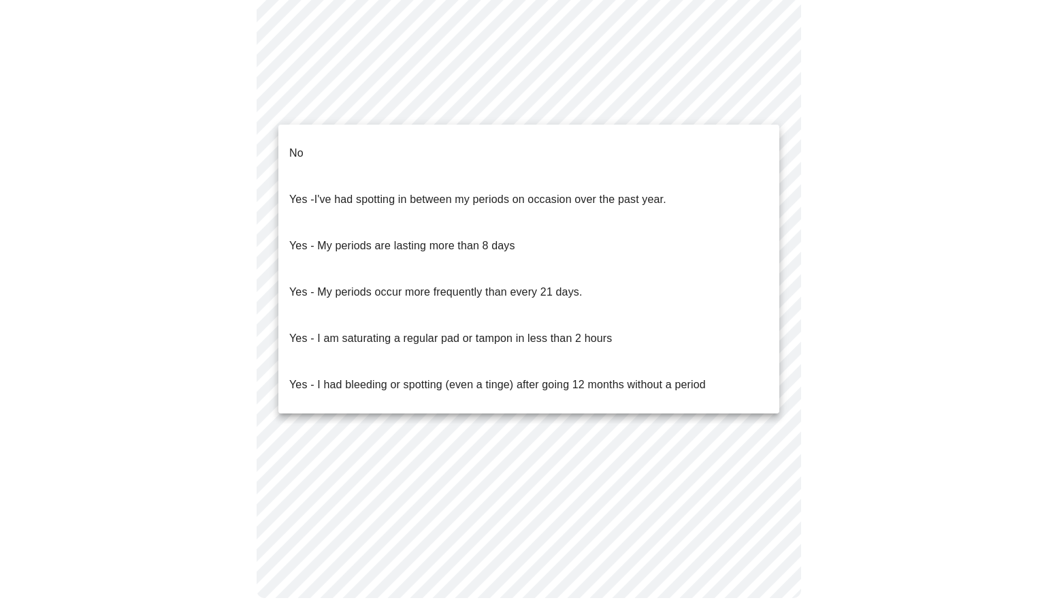
click at [442, 191] on p "Yes - I've had spotting in between my periods on occasion over the past year." at bounding box center [477, 199] width 377 height 16
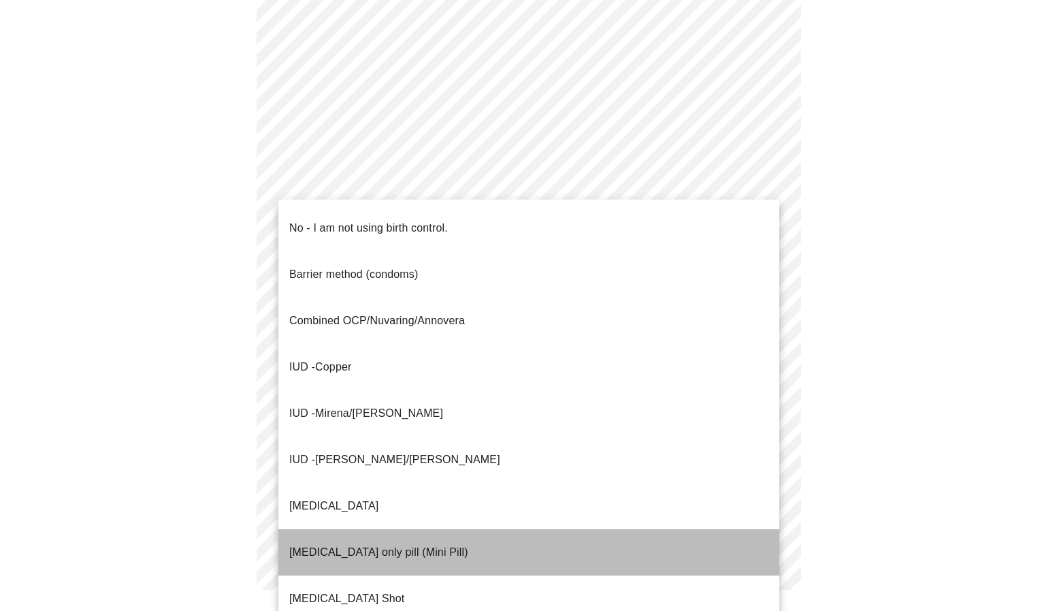
click at [389, 544] on p "[MEDICAL_DATA] only pill (Mini Pill)" at bounding box center [378, 552] width 179 height 16
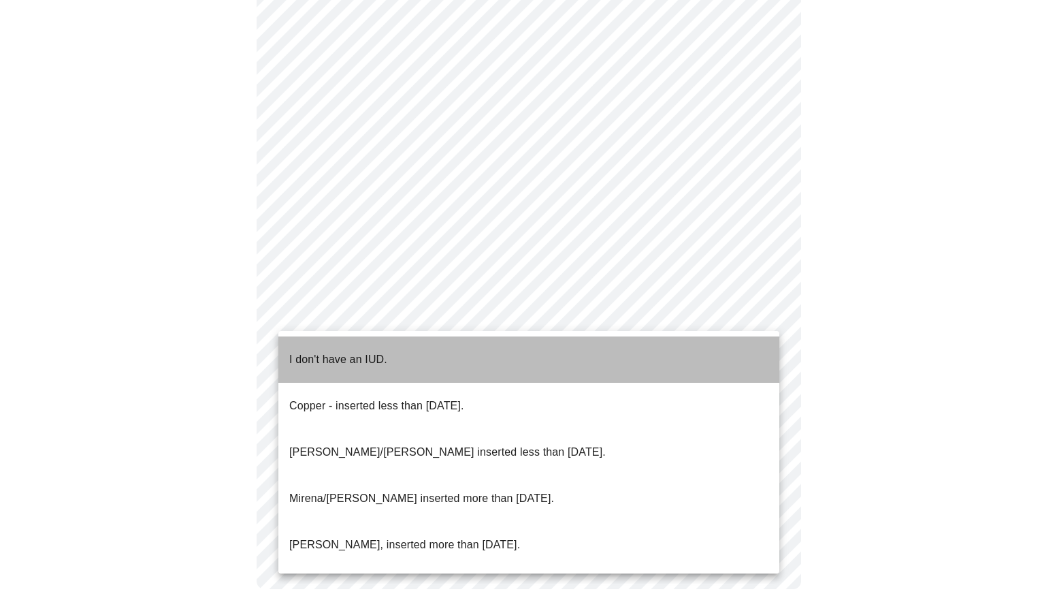
click at [360, 354] on p "I don't have an IUD." at bounding box center [338, 359] width 98 height 16
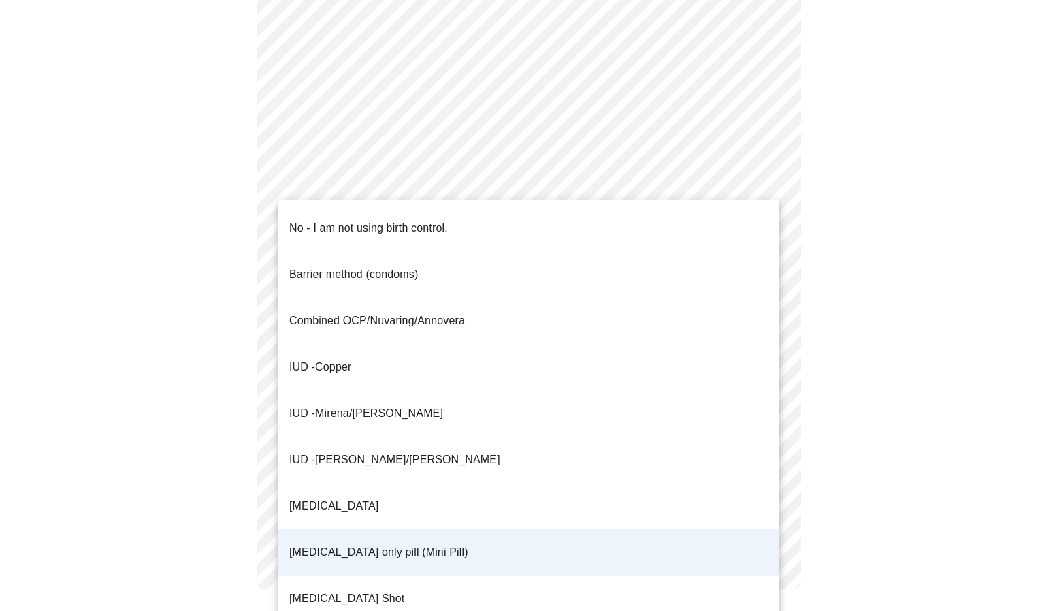
click at [965, 498] on div at bounding box center [528, 305] width 1057 height 611
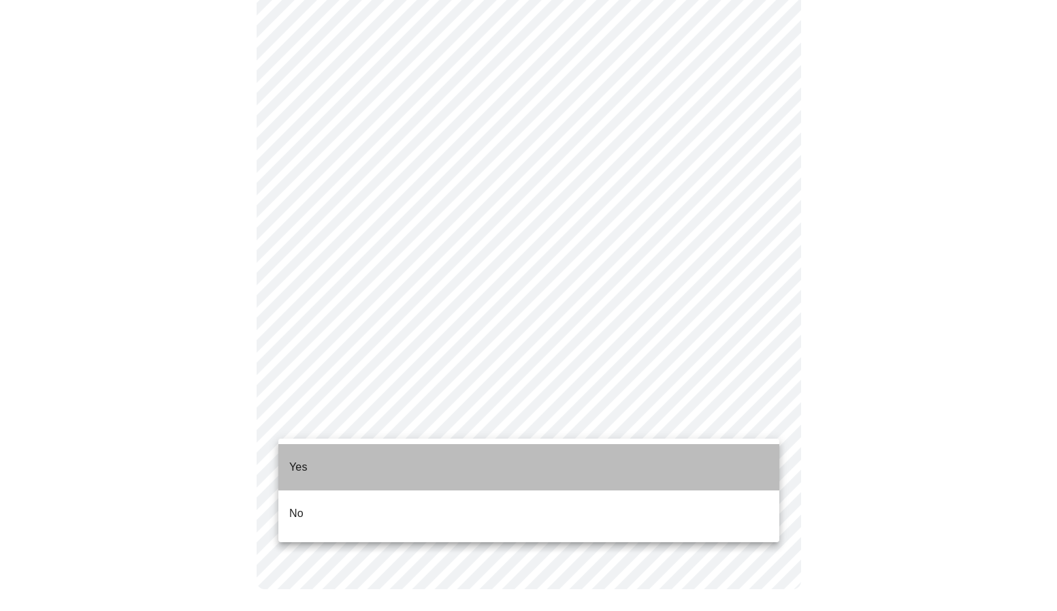
click at [359, 457] on li "Yes" at bounding box center [528, 467] width 501 height 46
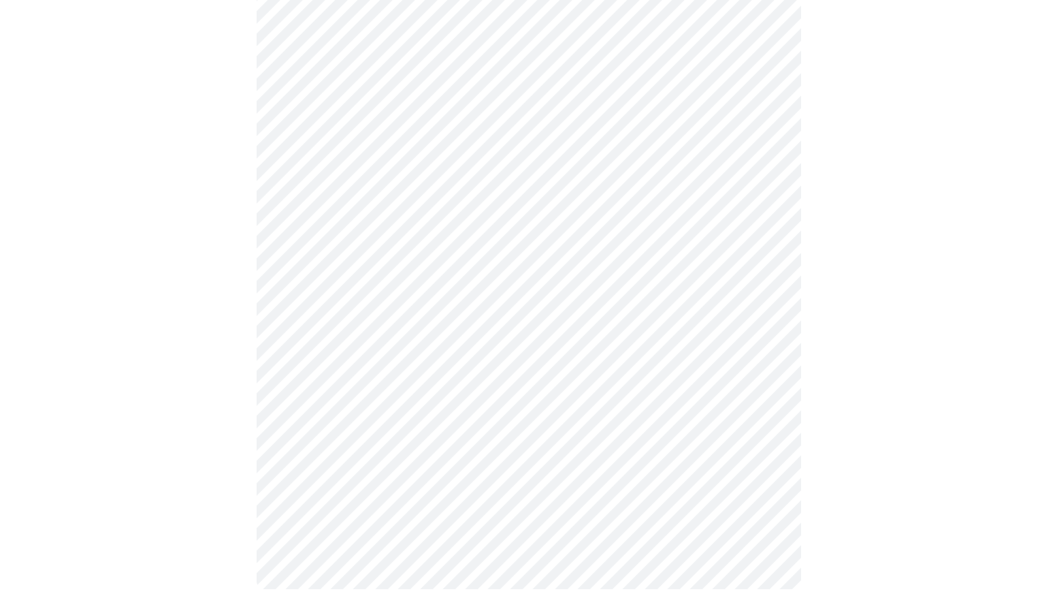
scroll to position [0, 0]
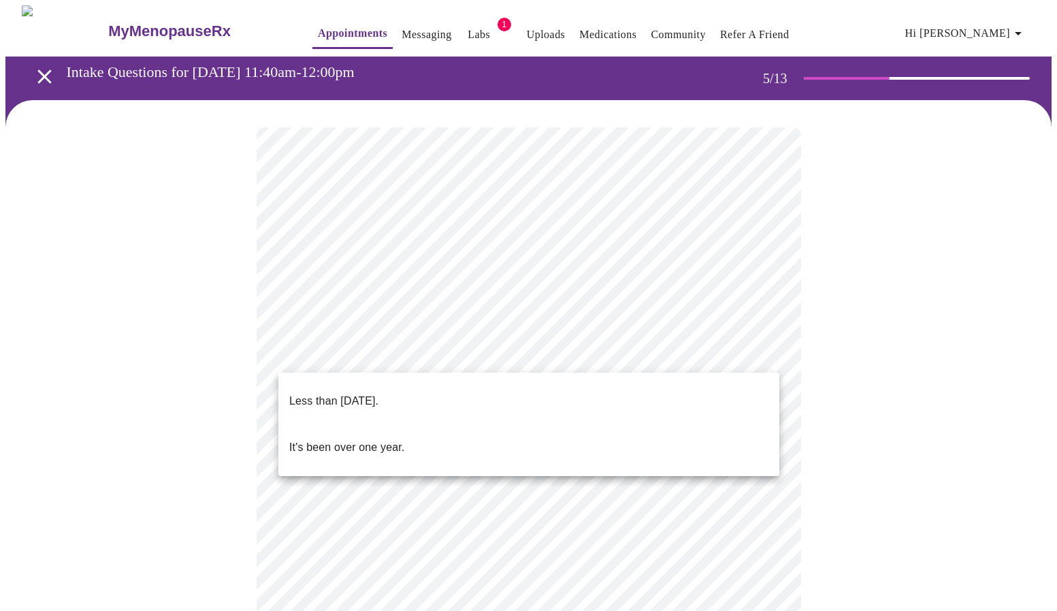
click at [473, 356] on body "MyMenopauseRx Appointments Messaging Labs 1 Uploads Medications Community Refer…" at bounding box center [528, 556] width 1046 height 1103
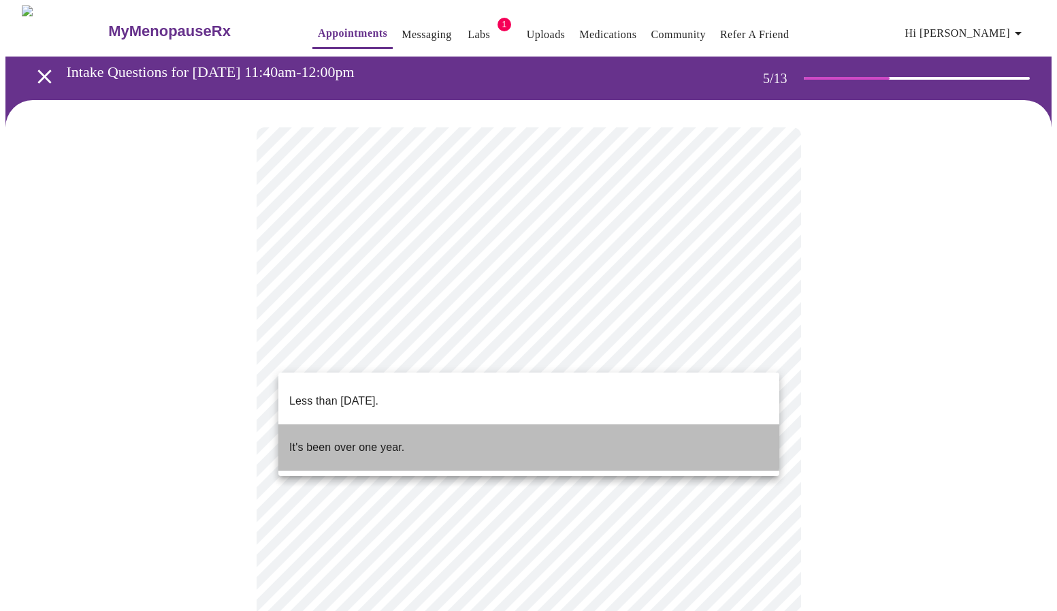
click at [391, 439] on p "It's been over one year." at bounding box center [346, 447] width 115 height 16
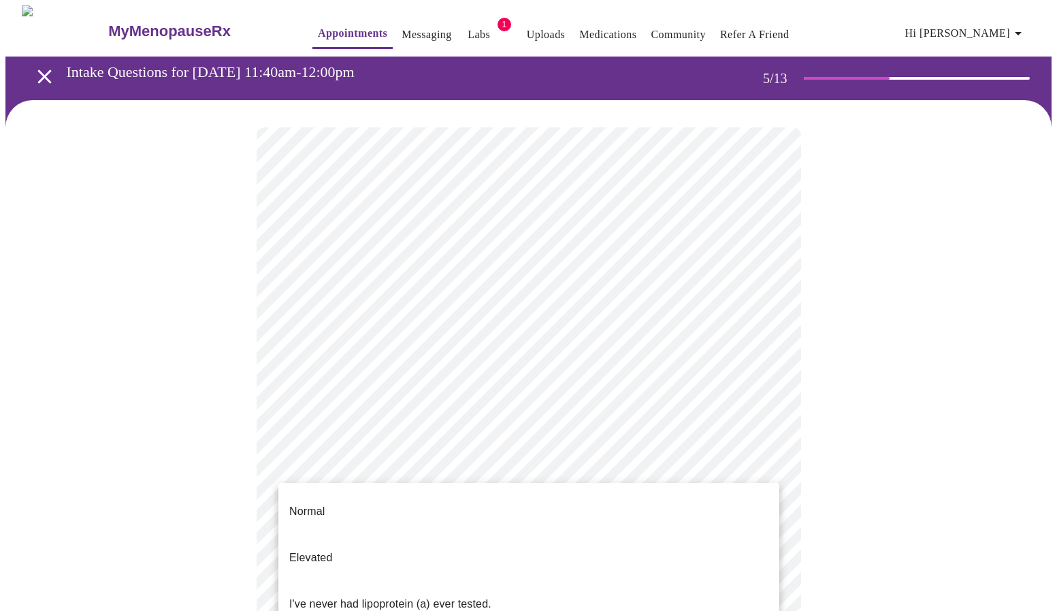
click at [619, 486] on body "MyMenopauseRx Appointments Messaging Labs 1 Uploads Medications Community Refer…" at bounding box center [528, 552] width 1046 height 1094
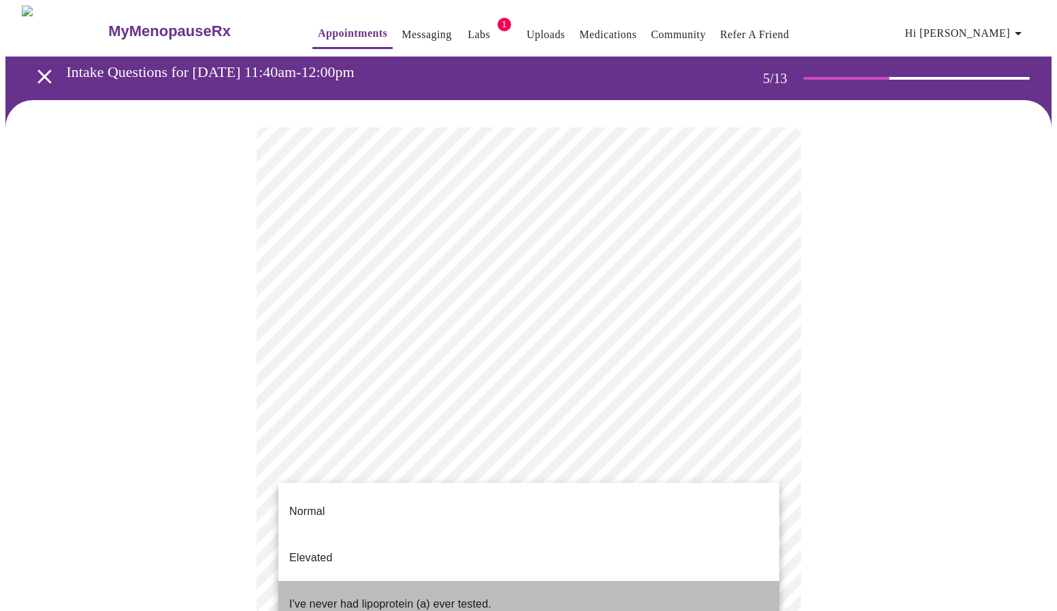
click at [423, 596] on p "I've never had lipoprotein (a) ever tested." at bounding box center [390, 604] width 202 height 16
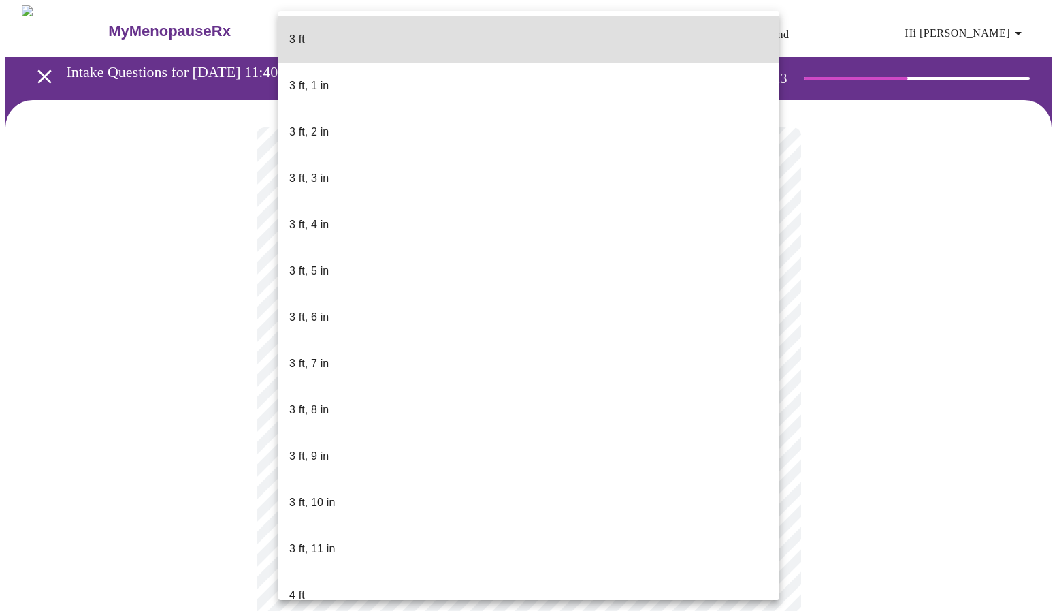
click at [429, 395] on body "MyMenopauseRx Appointments Messaging Labs 1 Uploads Medications Community Refer…" at bounding box center [528, 368] width 1046 height 727
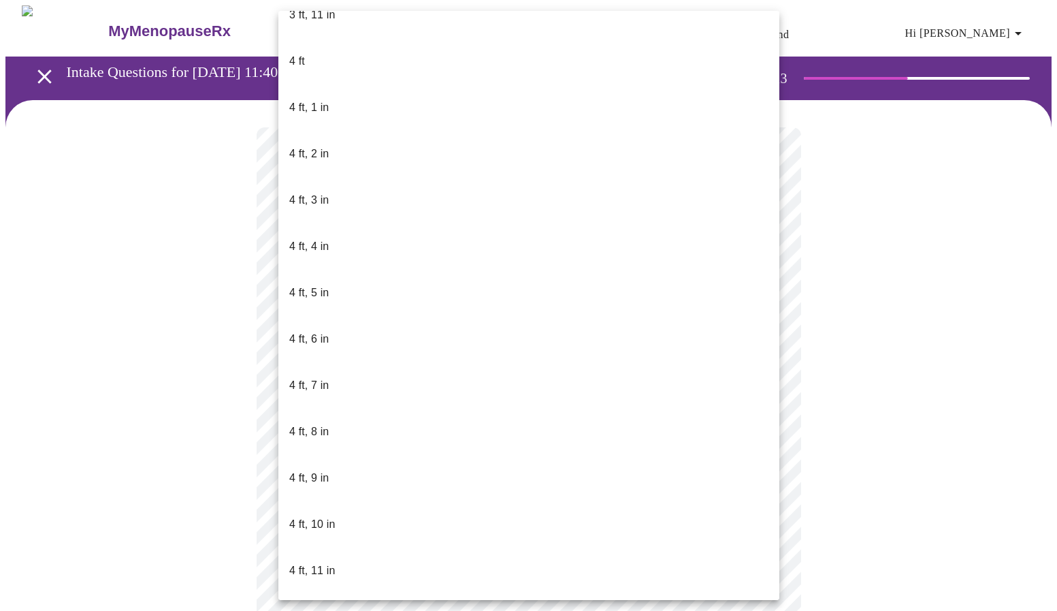
scroll to position [536, 0]
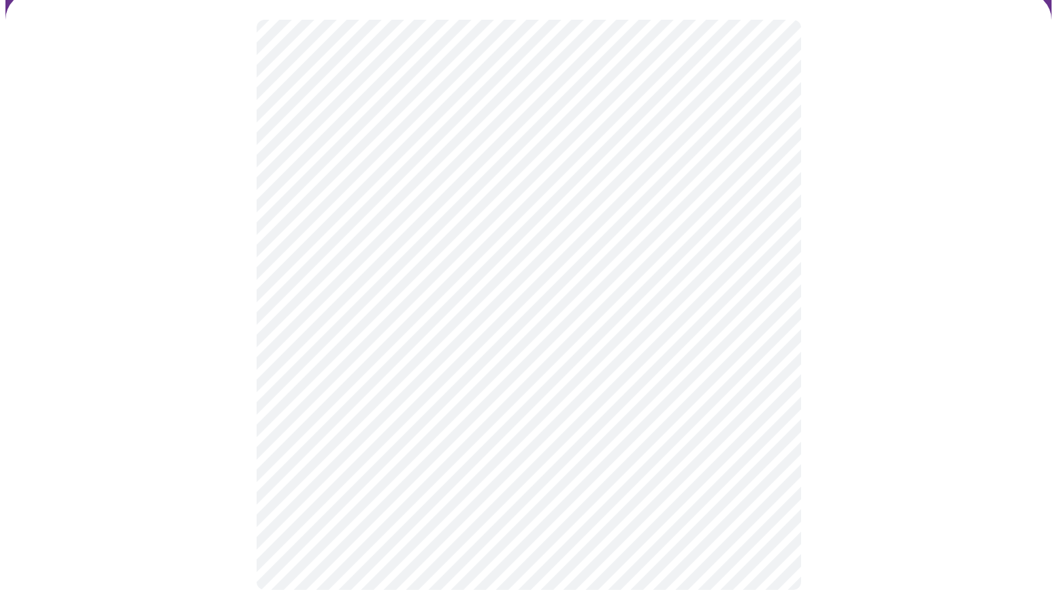
scroll to position [78, 0]
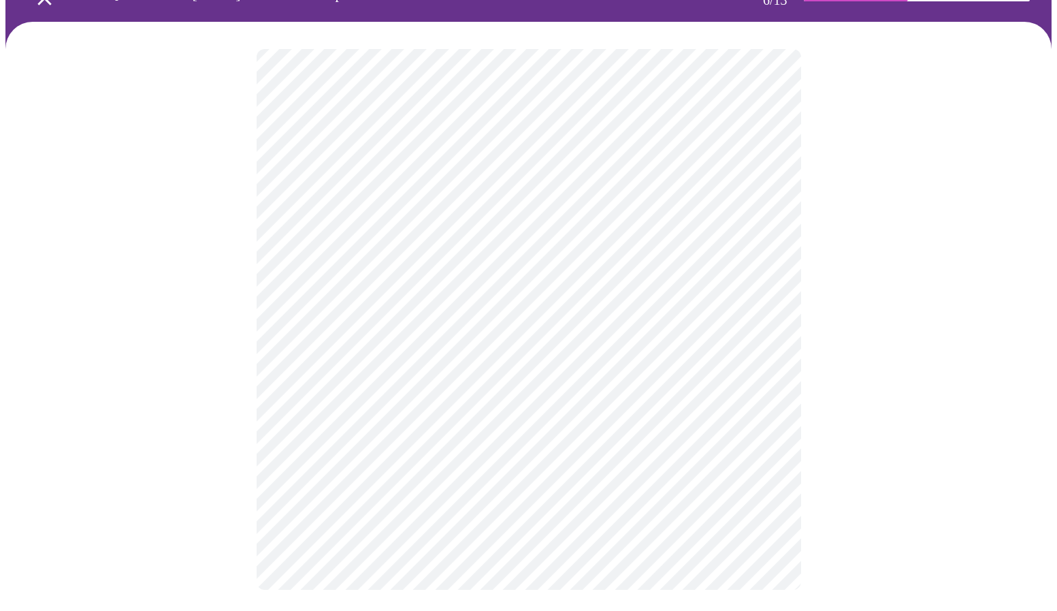
click at [251, 437] on div at bounding box center [528, 319] width 1046 height 595
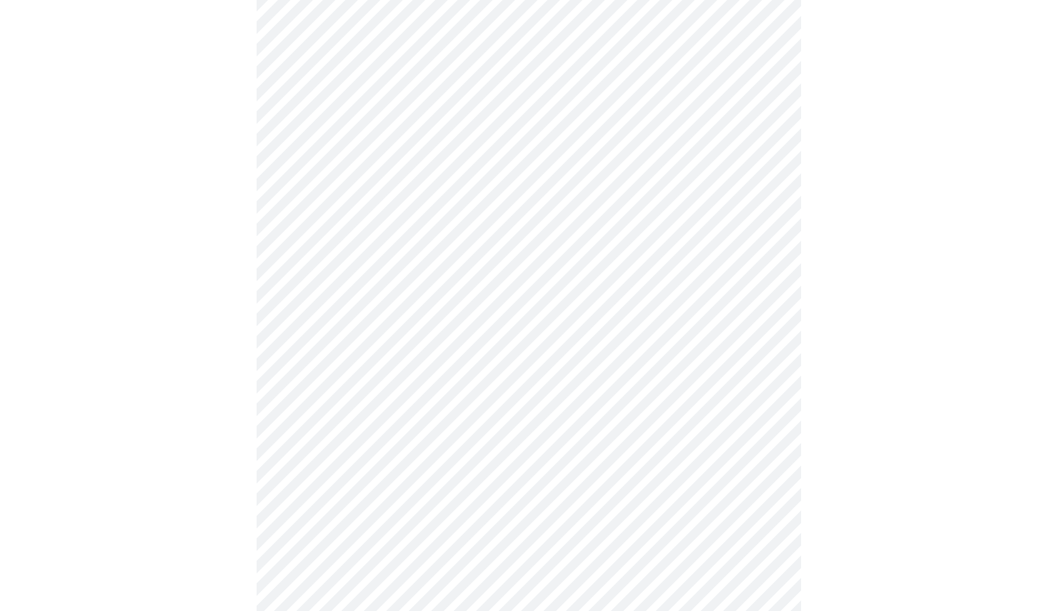
scroll to position [3405, 0]
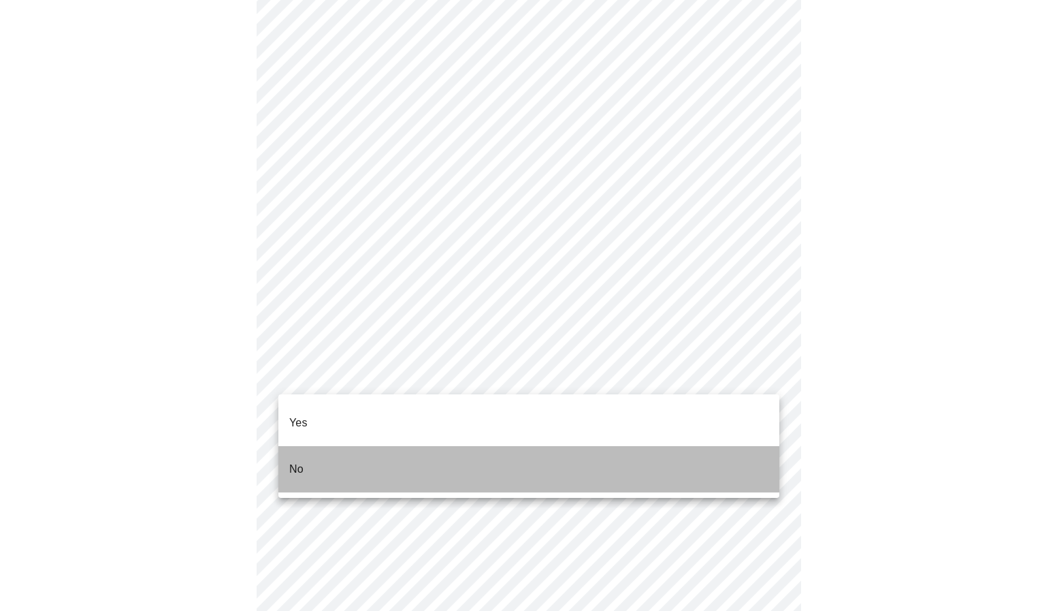
click at [353, 456] on li "No" at bounding box center [528, 469] width 501 height 46
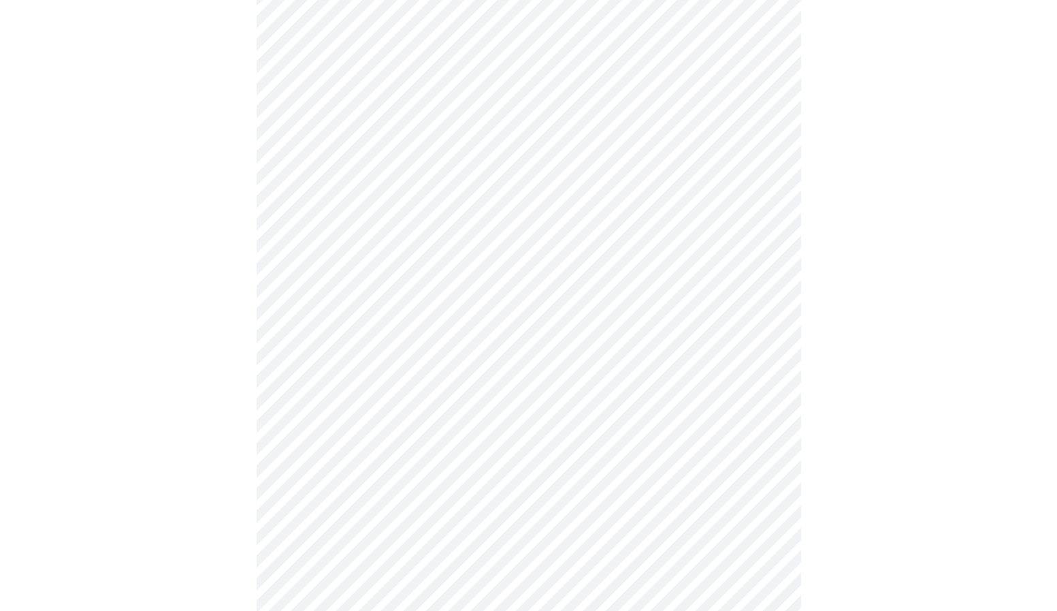
scroll to position [1049, 0]
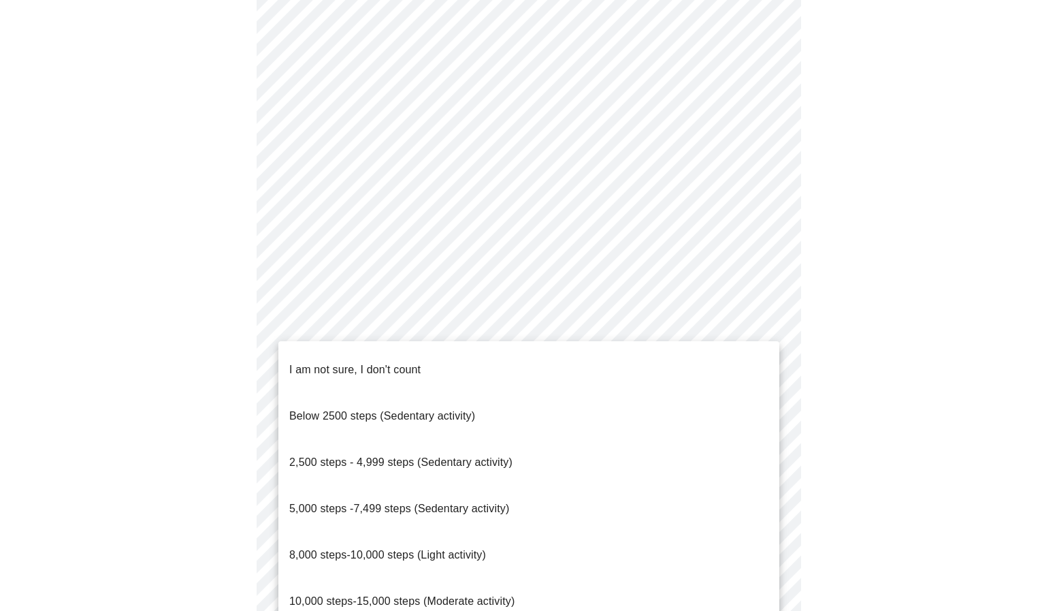
click at [389, 502] on span "5,000 steps -7,499 steps (Sedentary activity)" at bounding box center [399, 508] width 220 height 12
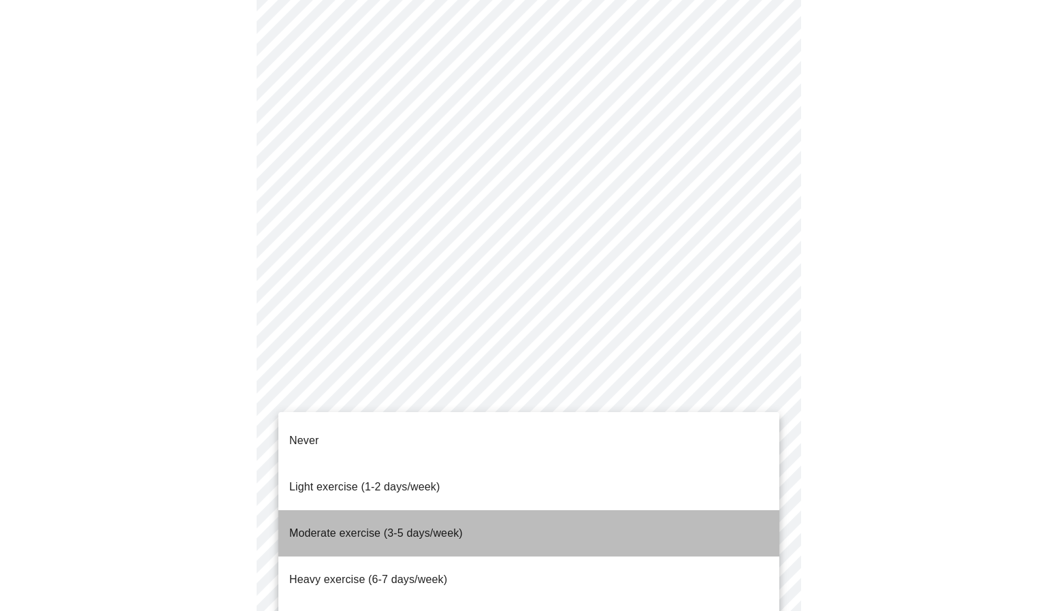
click at [442, 527] on span "Moderate exercise (3-5 days/week)" at bounding box center [376, 533] width 174 height 12
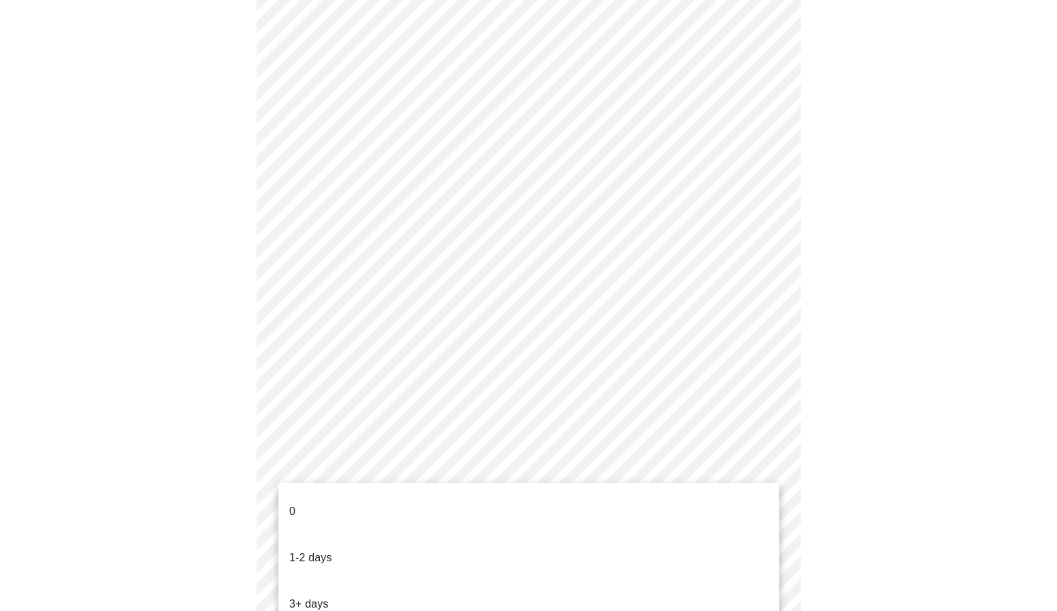
click at [941, 496] on div at bounding box center [528, 305] width 1057 height 611
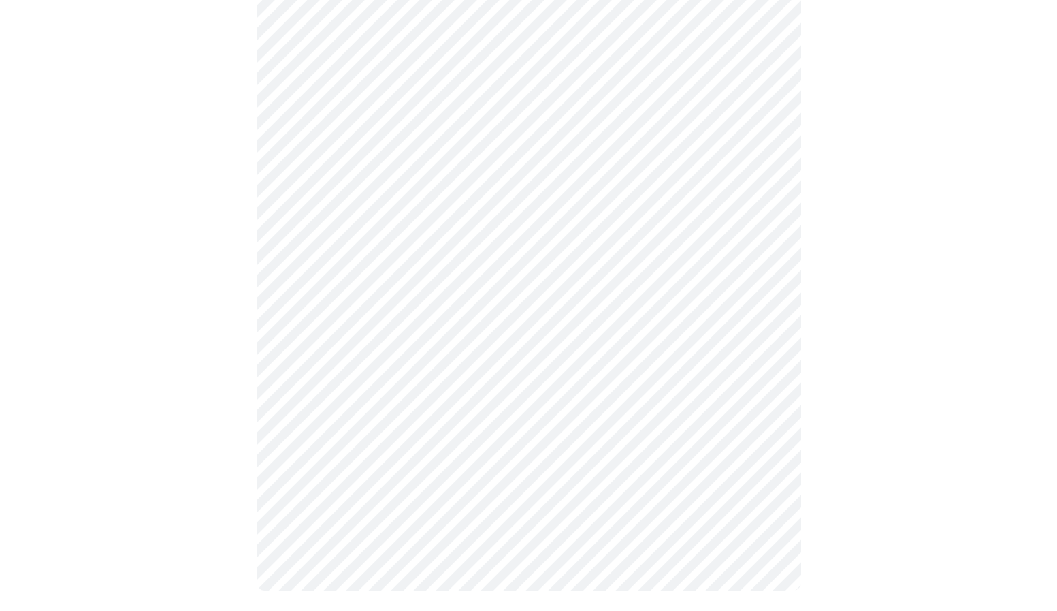
scroll to position [1156, 0]
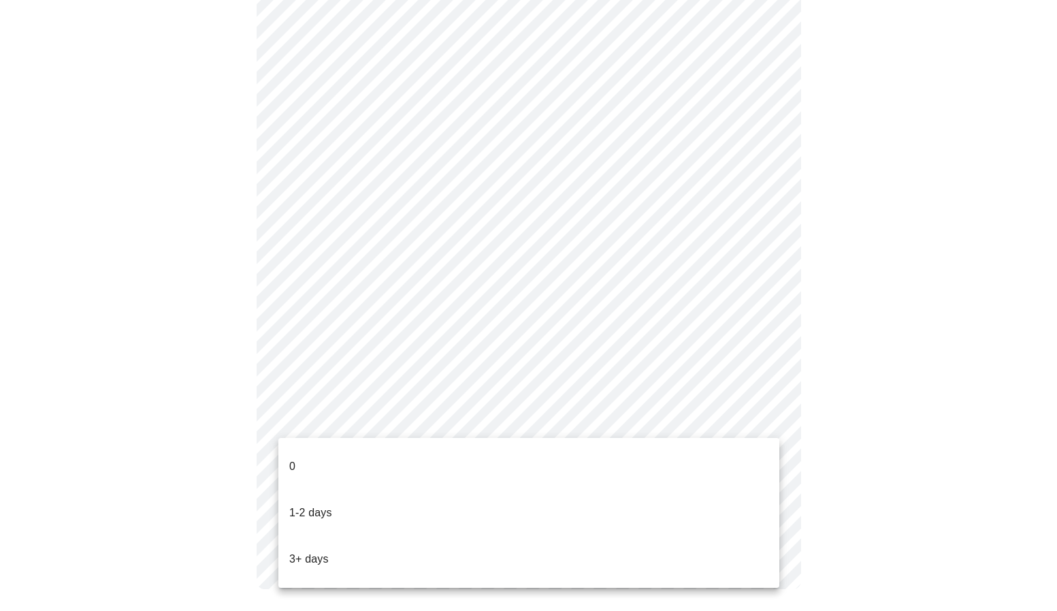
click at [324, 551] on p "3+ days" at bounding box center [308, 559] width 39 height 16
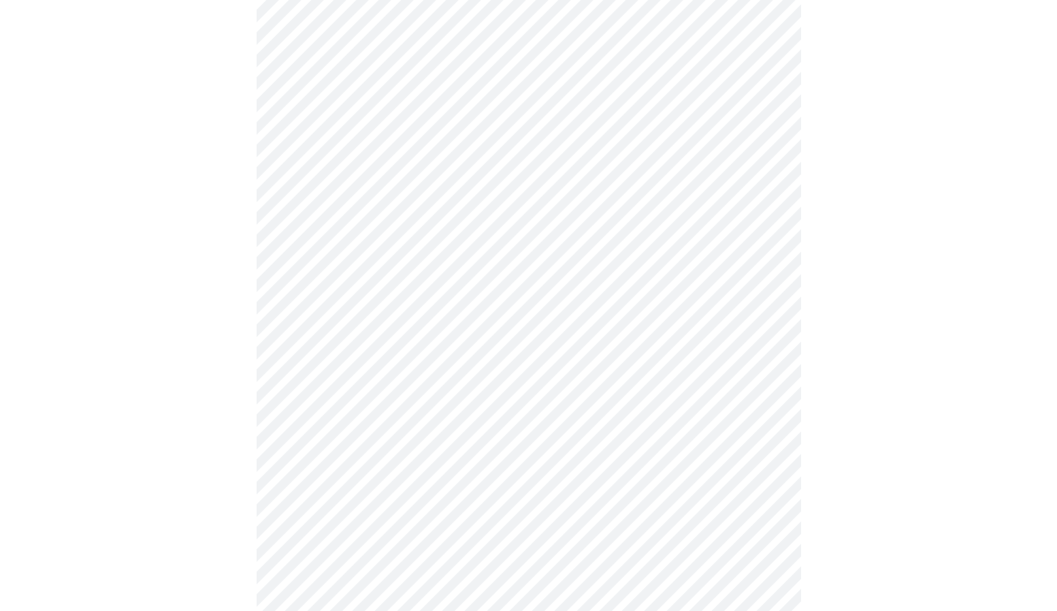
scroll to position [142, 0]
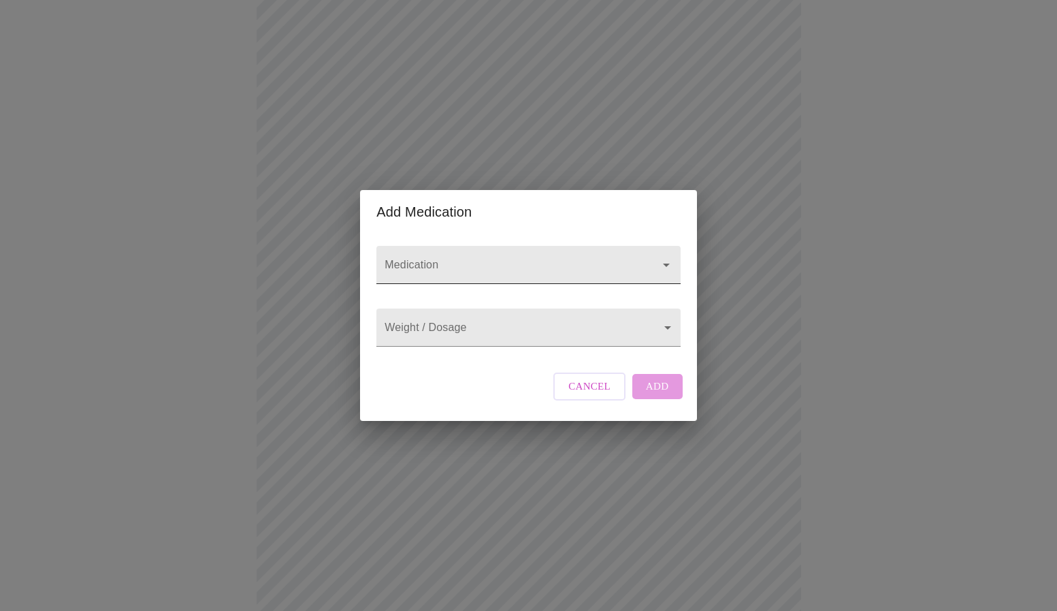
click at [556, 246] on div at bounding box center [528, 265] width 304 height 38
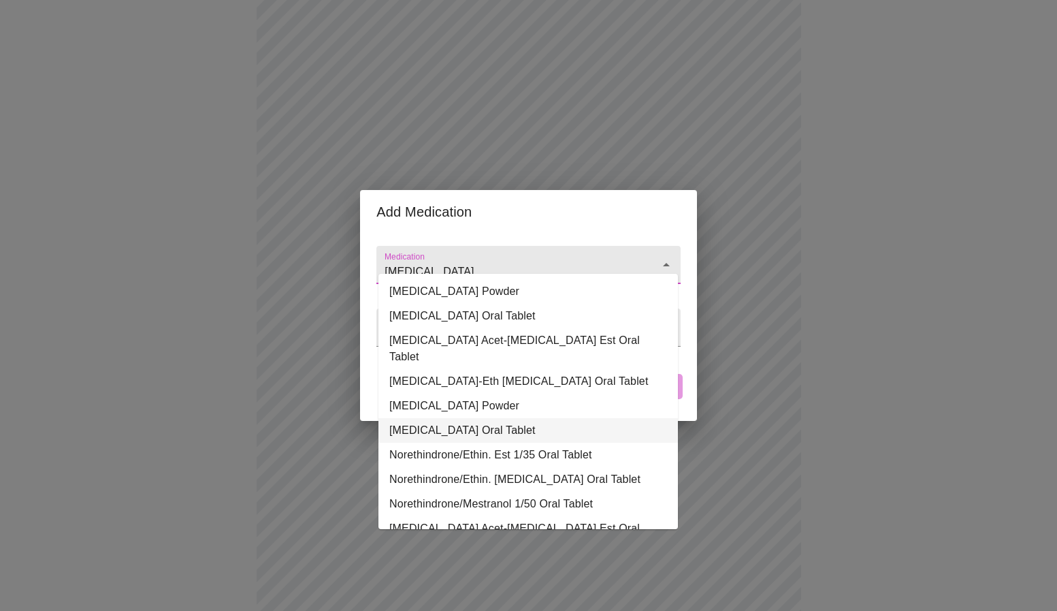
click at [494, 418] on li "[MEDICAL_DATA] Oral Tablet" at bounding box center [527, 430] width 299 height 25
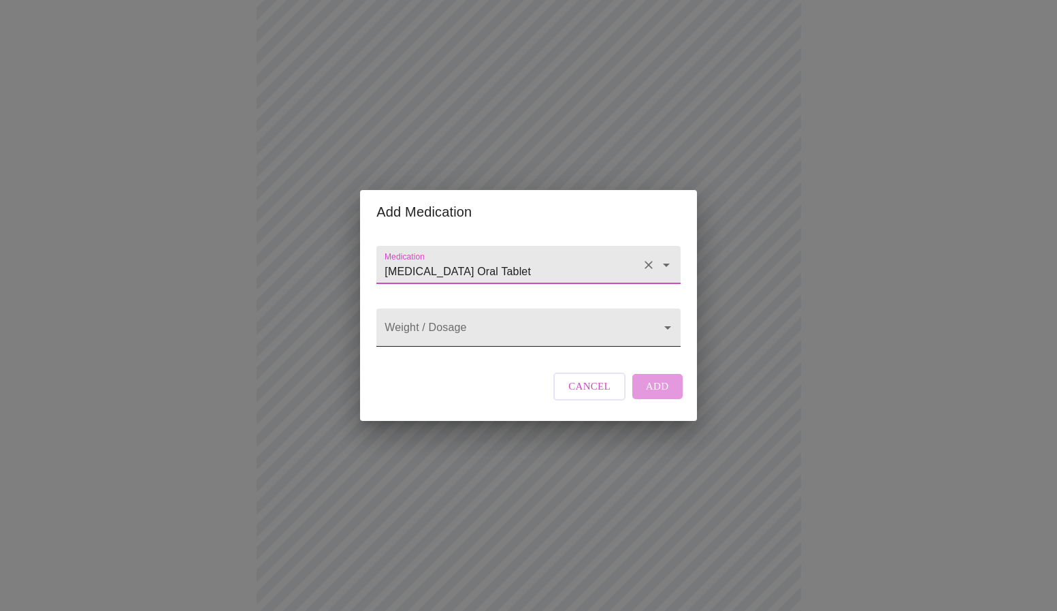
type input "[MEDICAL_DATA] Oral Tablet"
click at [467, 331] on body "MyMenopauseRx Appointments Messaging Labs 1 Uploads Medications Community Refer…" at bounding box center [528, 450] width 1046 height 1175
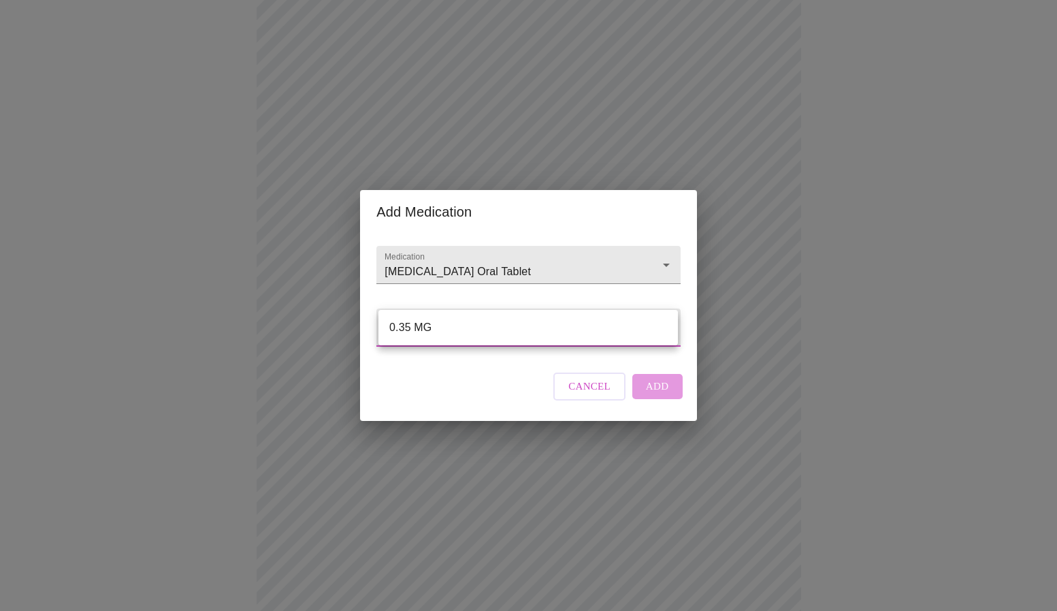
click at [467, 331] on li "0.35 MG" at bounding box center [527, 327] width 299 height 25
type input "0.35 MG"
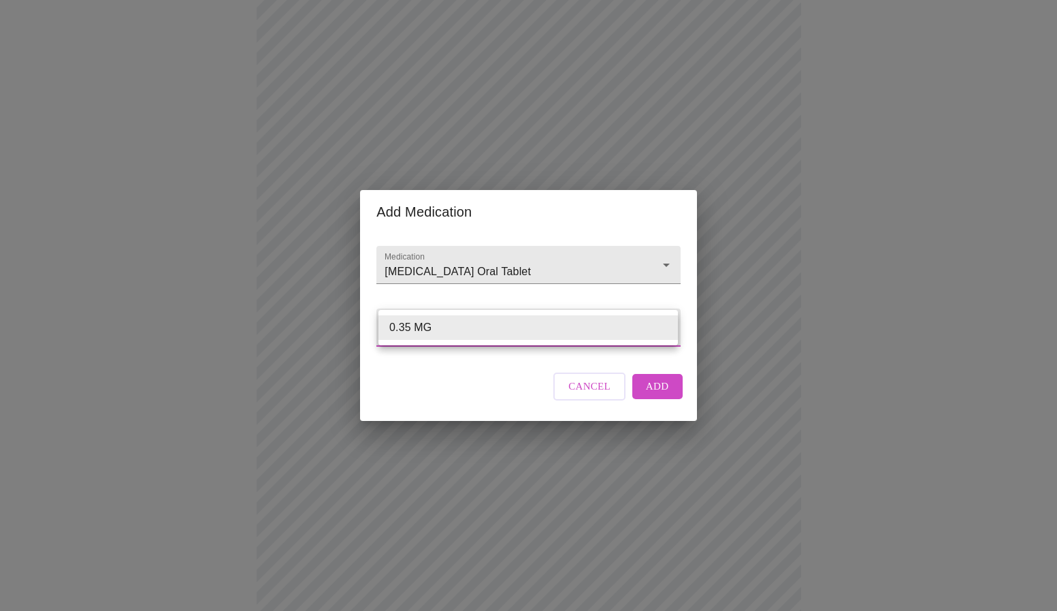
click at [666, 326] on body "MyMenopauseRx Appointments Messaging Labs 1 Uploads Medications Community Refer…" at bounding box center [528, 450] width 1046 height 1175
click at [666, 326] on li "0.35 MG" at bounding box center [527, 327] width 299 height 25
click at [661, 395] on span "Add" at bounding box center [657, 386] width 23 height 18
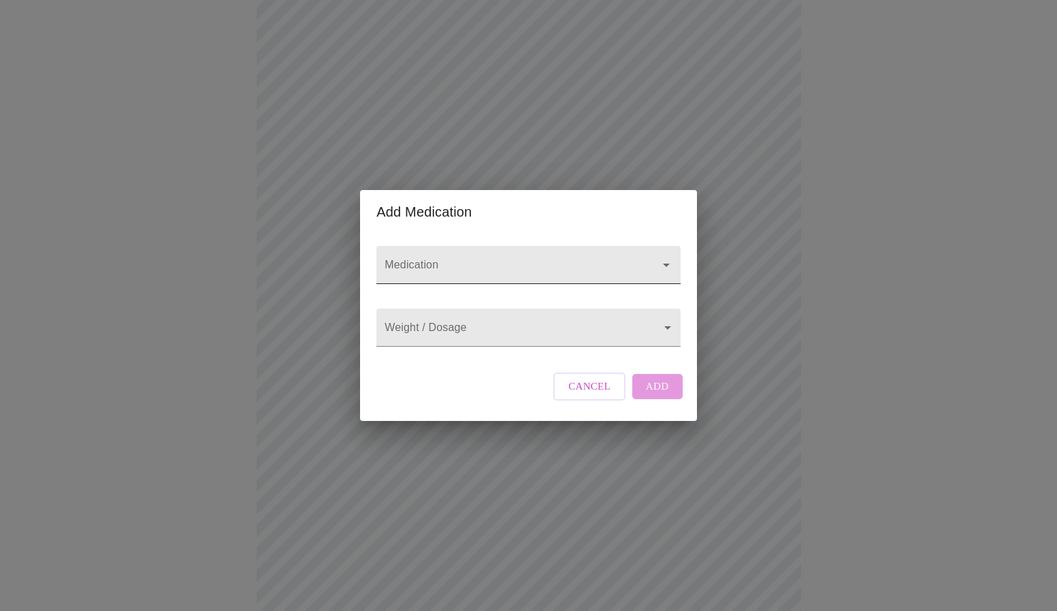
click at [457, 259] on input "Medication" at bounding box center [509, 271] width 254 height 25
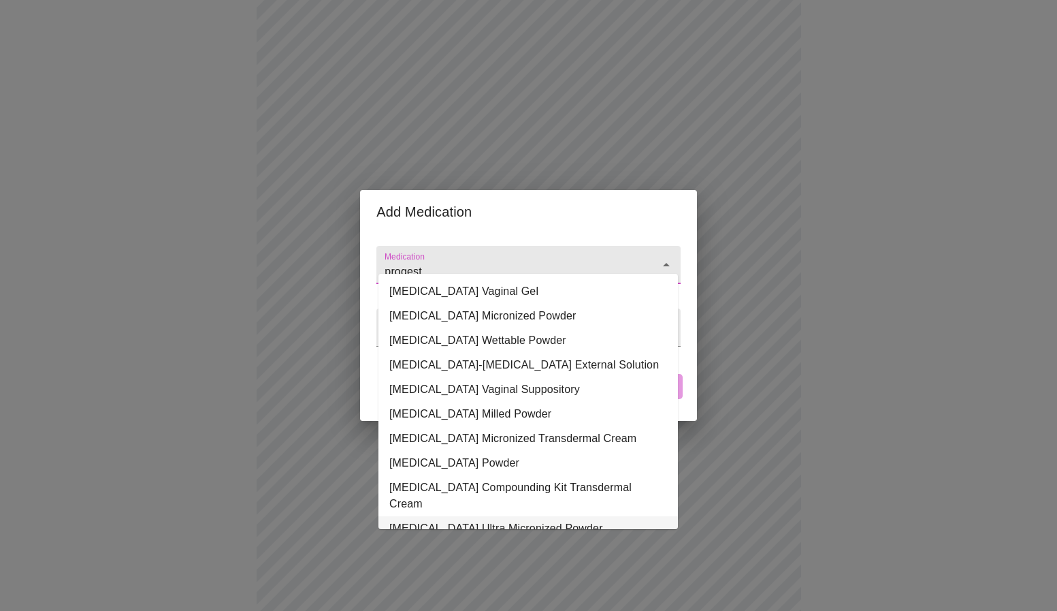
type input "progest"
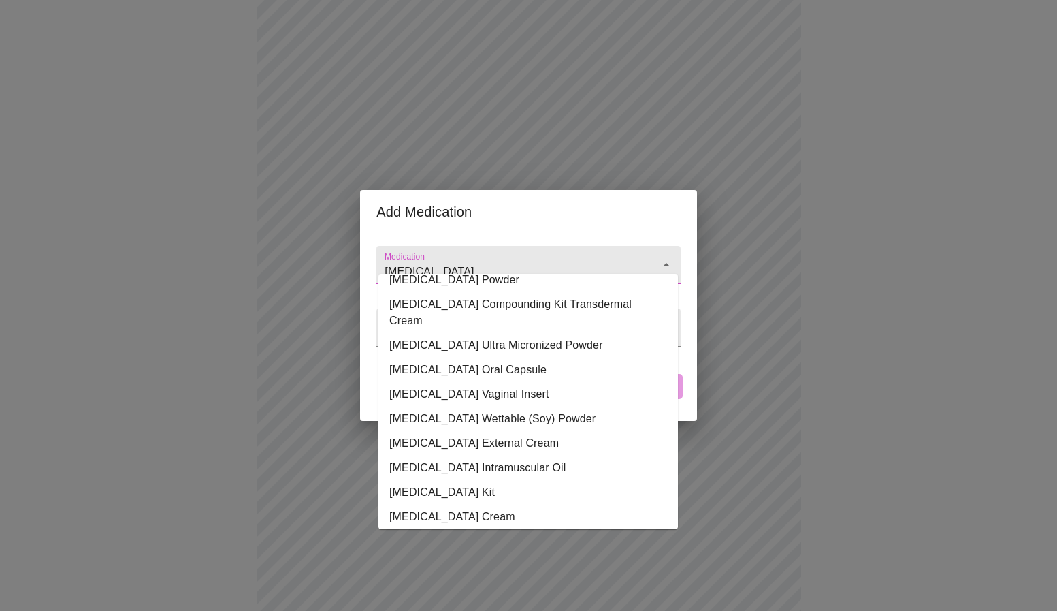
scroll to position [0, 0]
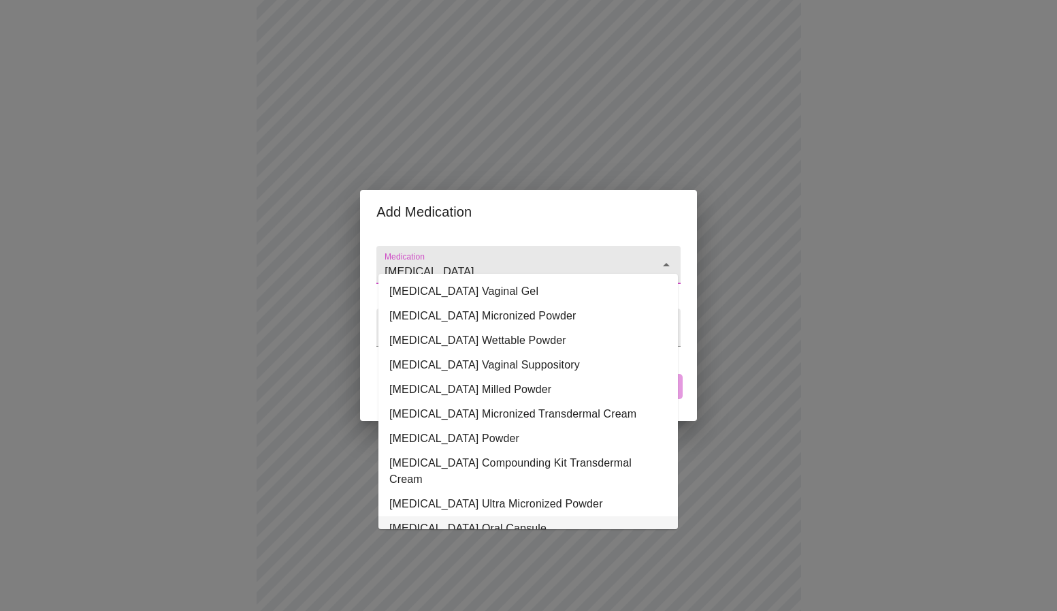
click at [477, 516] on li "[MEDICAL_DATA] Oral Capsule" at bounding box center [527, 528] width 299 height 25
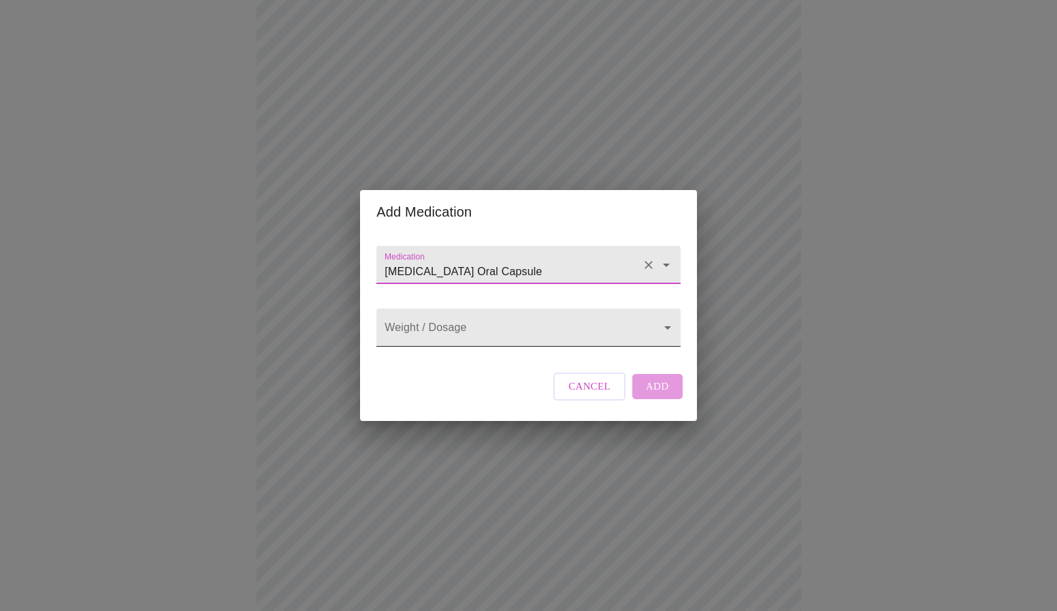
type input "[MEDICAL_DATA] Oral Capsule"
click at [461, 336] on body "MyMenopauseRx Appointments Messaging Labs 1 Uploads Medications Community Refer…" at bounding box center [528, 450] width 1046 height 1175
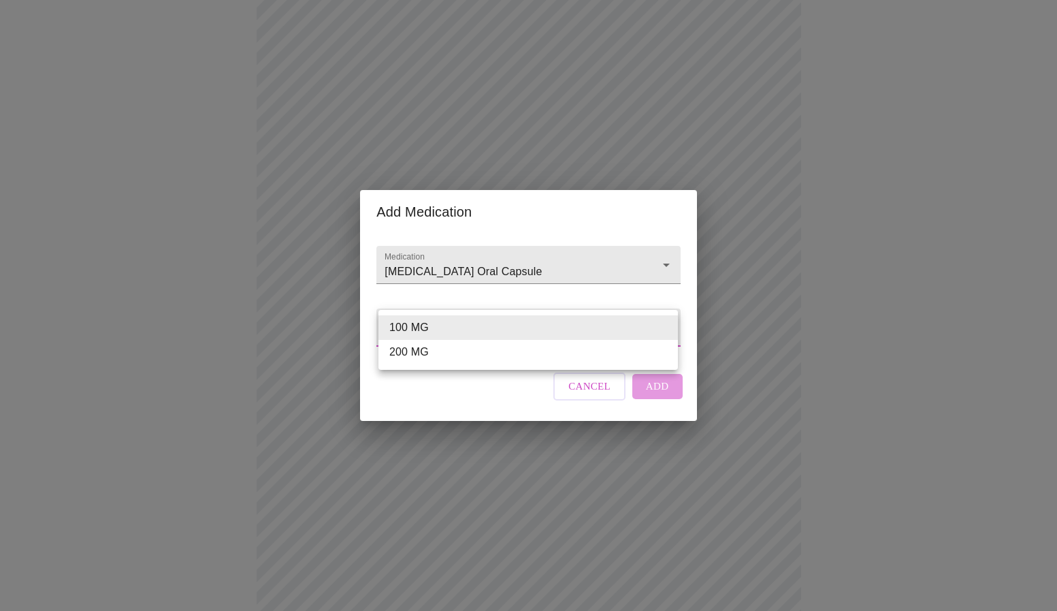
click at [408, 350] on li "200 MG" at bounding box center [527, 352] width 299 height 25
type input "200 MG"
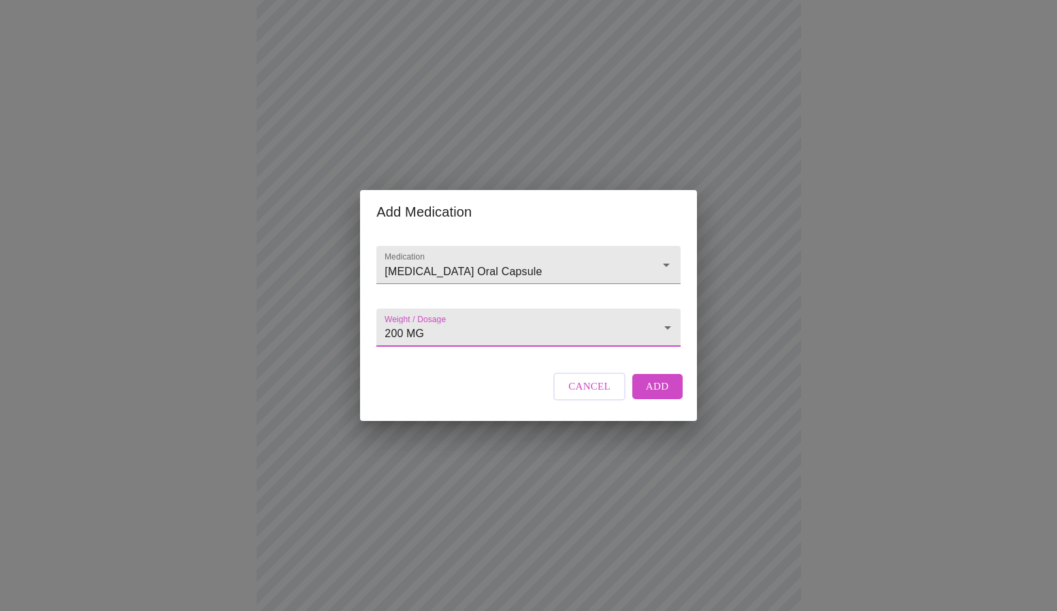
click at [653, 395] on span "Add" at bounding box center [657, 386] width 23 height 18
click at [449, 259] on input "Medication" at bounding box center [509, 271] width 254 height 25
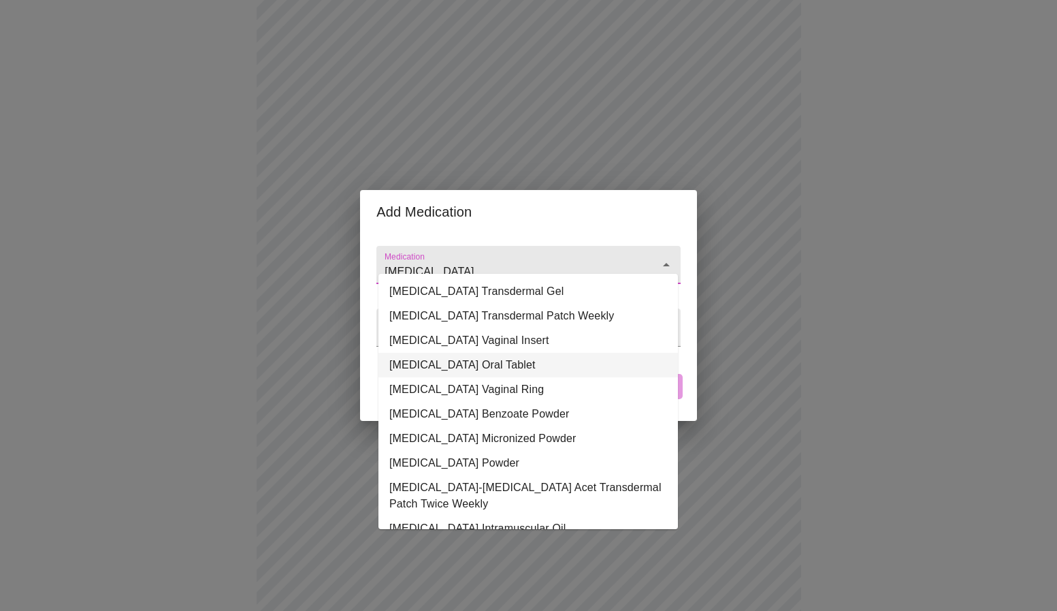
click at [459, 368] on li "[MEDICAL_DATA] Oral Tablet" at bounding box center [527, 365] width 299 height 25
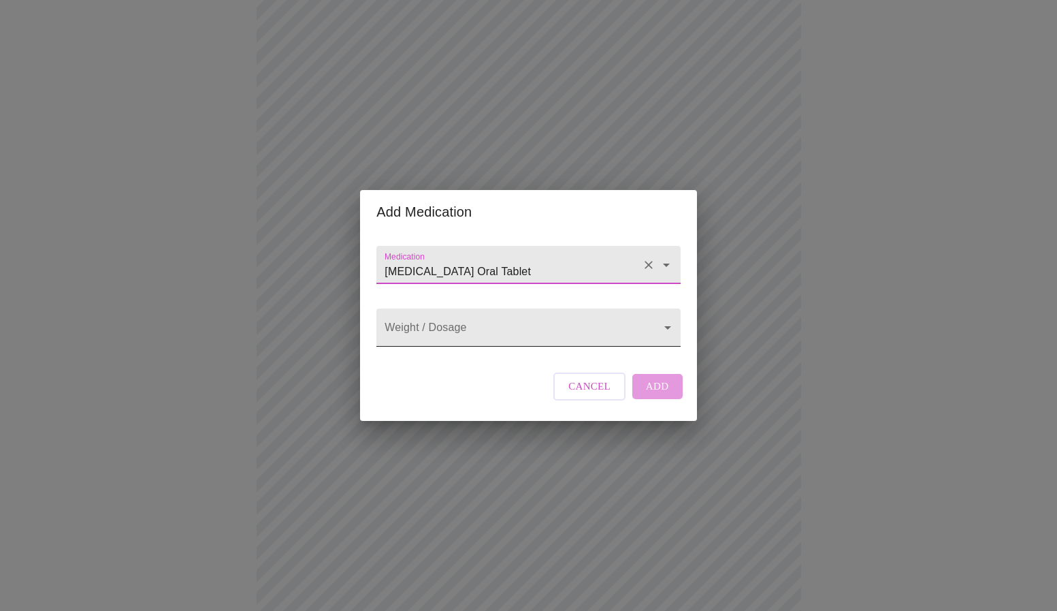
type input "[MEDICAL_DATA] Oral Tablet"
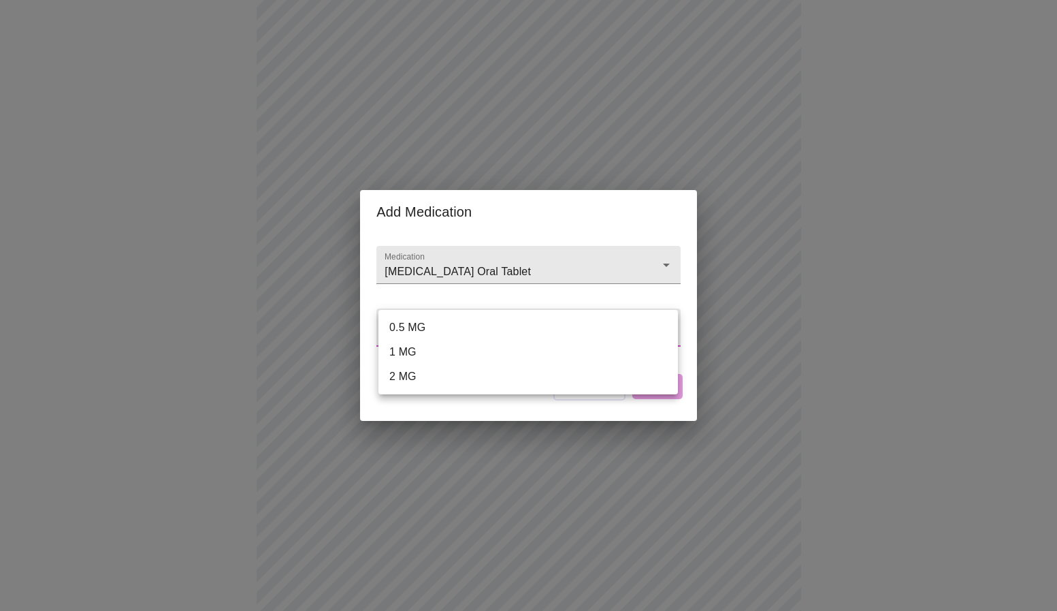
click at [412, 317] on body "MyMenopauseRx Appointments Messaging Labs 1 Uploads Medications Community Refer…" at bounding box center [528, 475] width 1046 height 1225
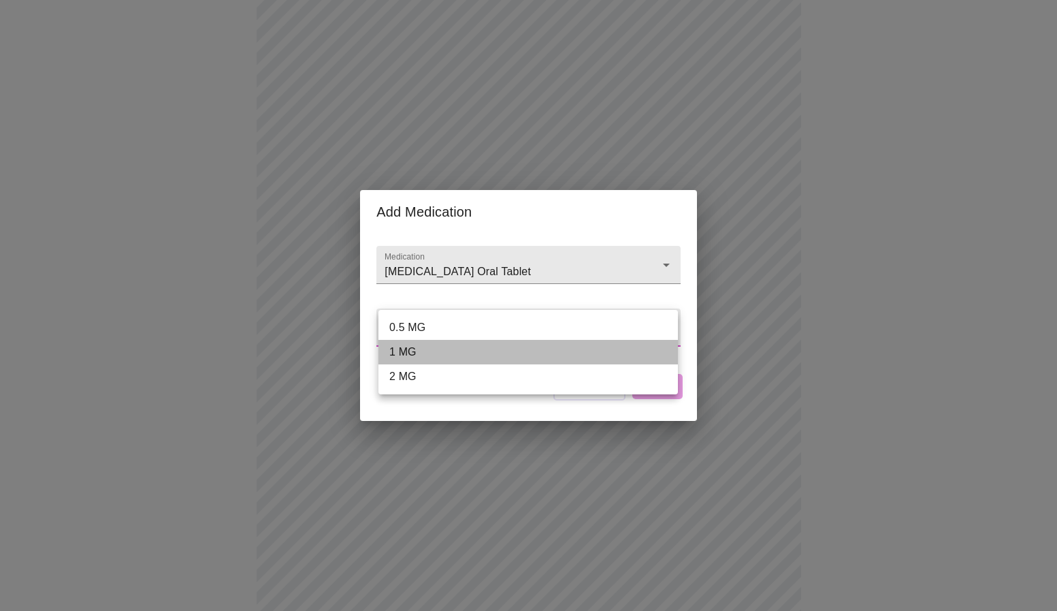
drag, startPoint x: 400, startPoint y: 355, endPoint x: 476, endPoint y: 355, distance: 75.5
click at [400, 355] on li "1 MG" at bounding box center [527, 352] width 299 height 25
type input "1 MG"
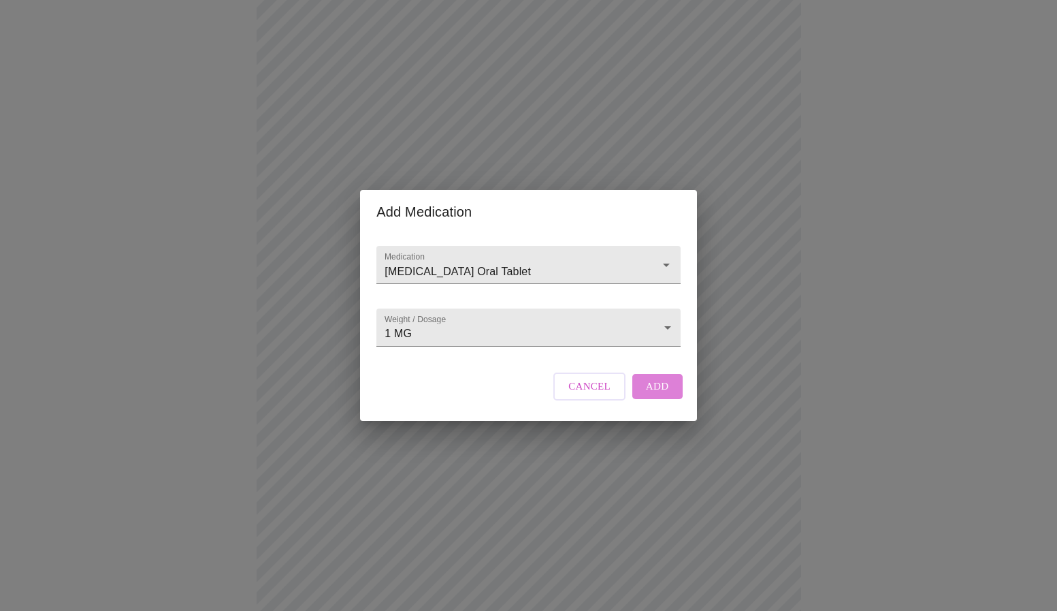
click at [656, 395] on span "Add" at bounding box center [657, 386] width 23 height 18
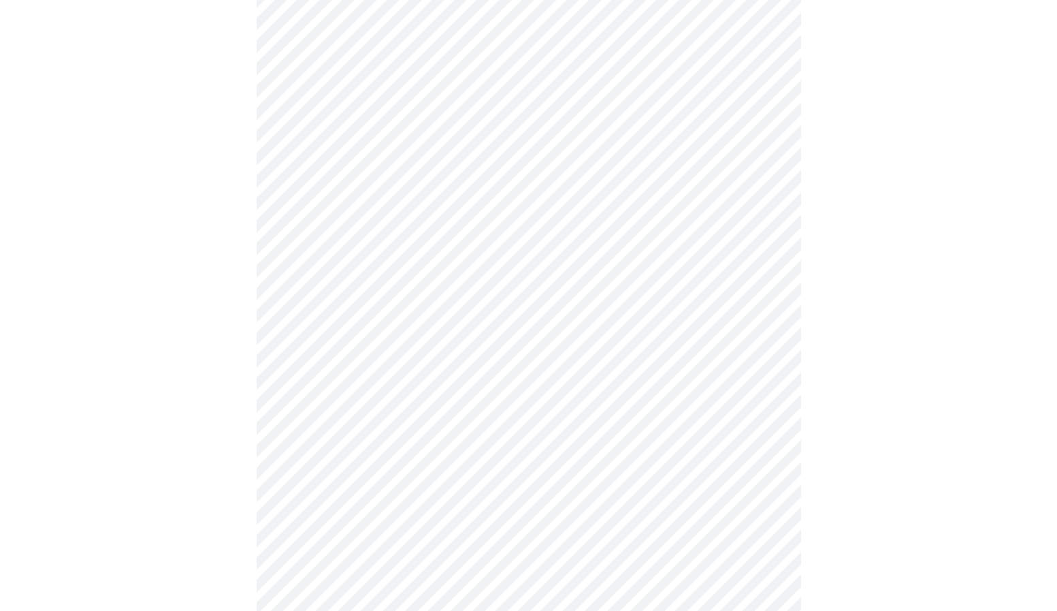
scroll to position [665, 0]
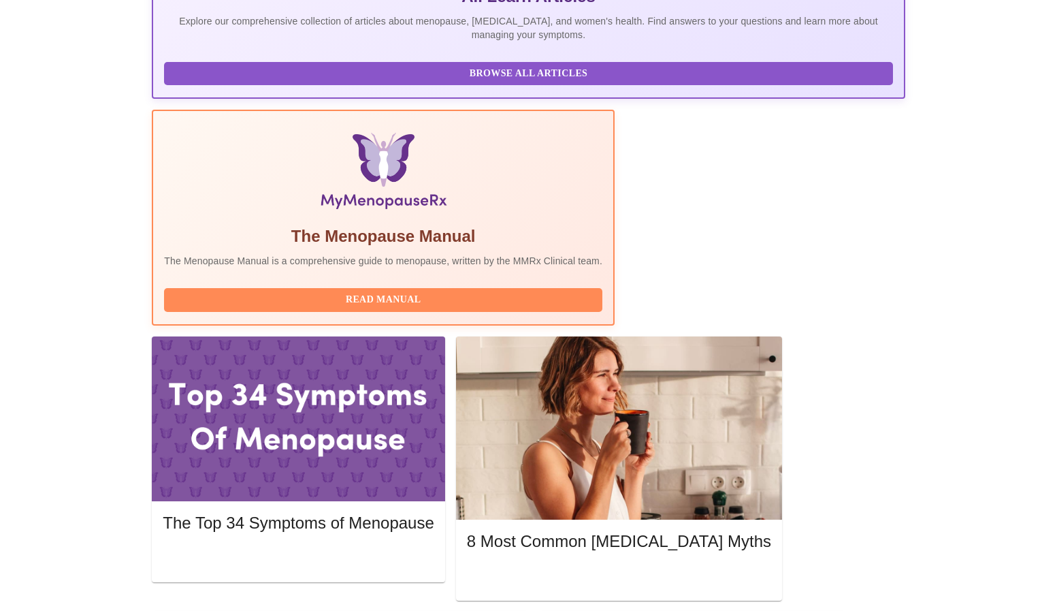
scroll to position [333, 0]
